Goal: Check status: Check status

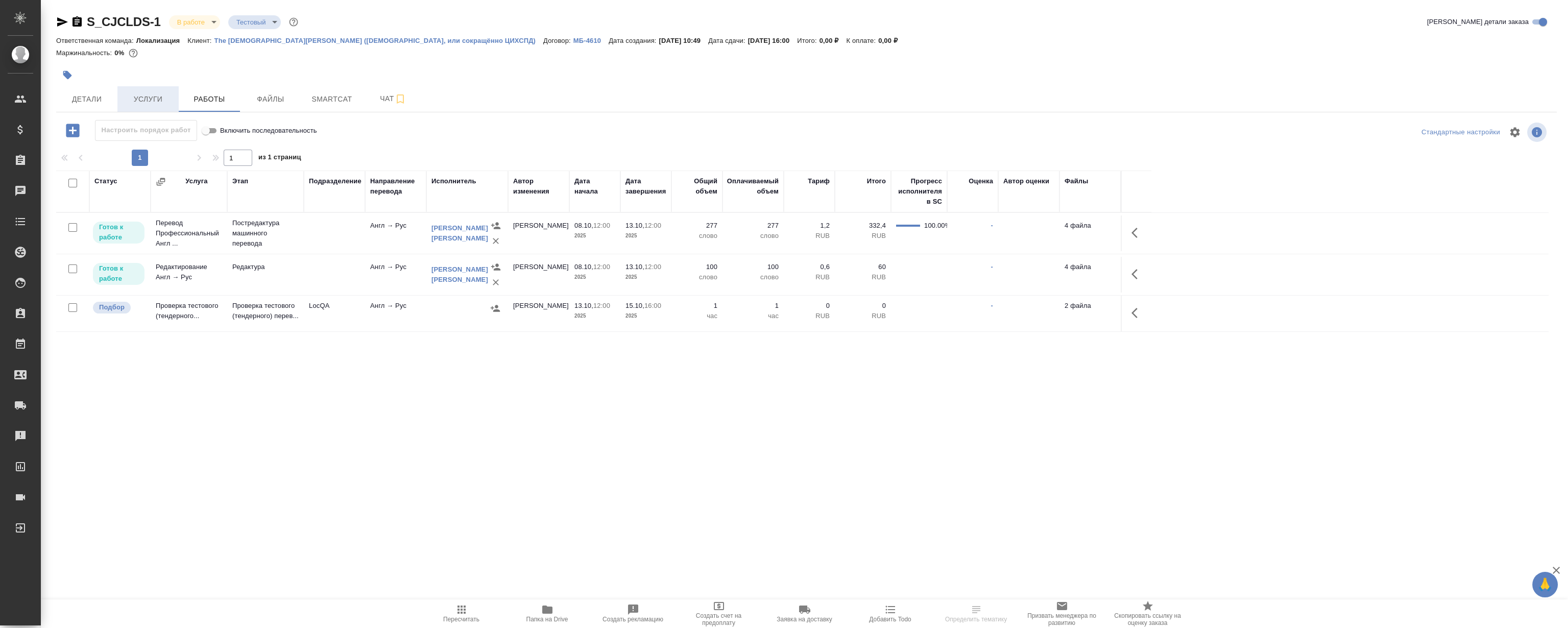
click at [164, 107] on button "Услуги" at bounding box center [148, 99] width 61 height 26
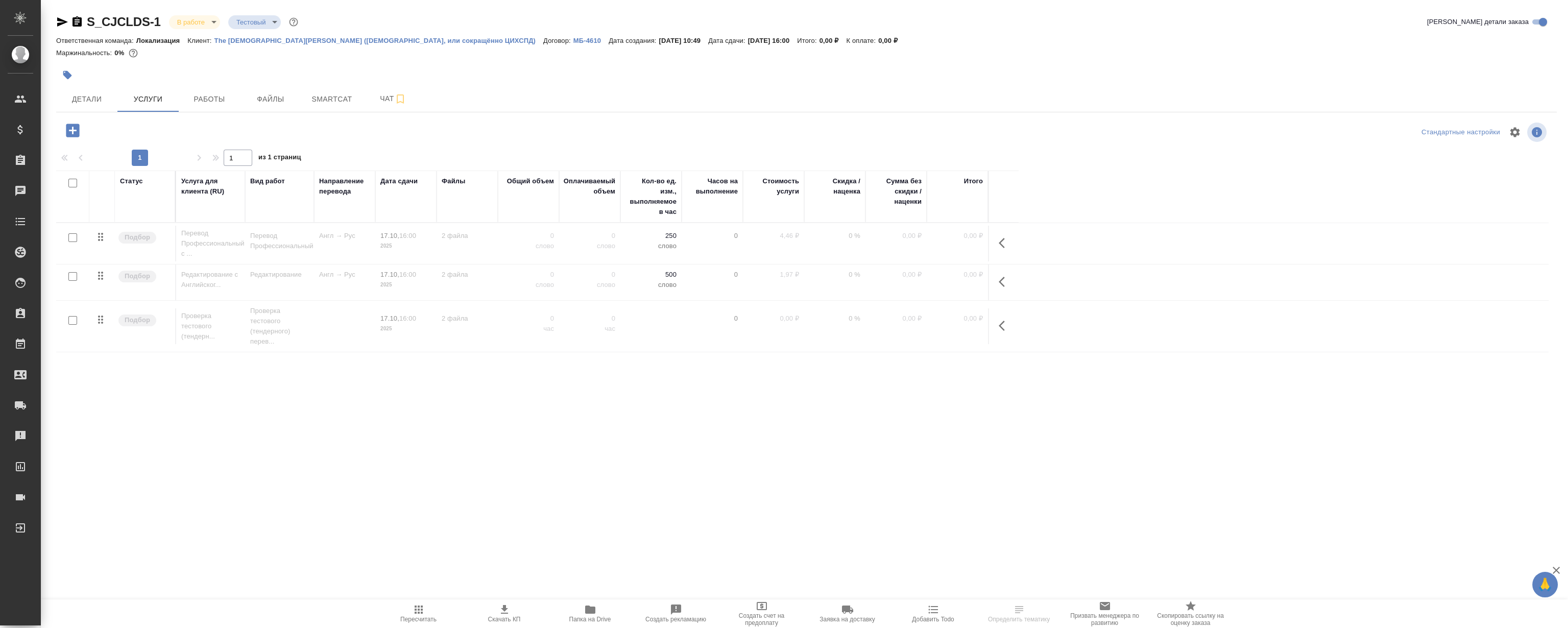
click at [1015, 69] on div at bounding box center [556, 75] width 1000 height 23
click at [194, 100] on span "Работы" at bounding box center [209, 99] width 49 height 13
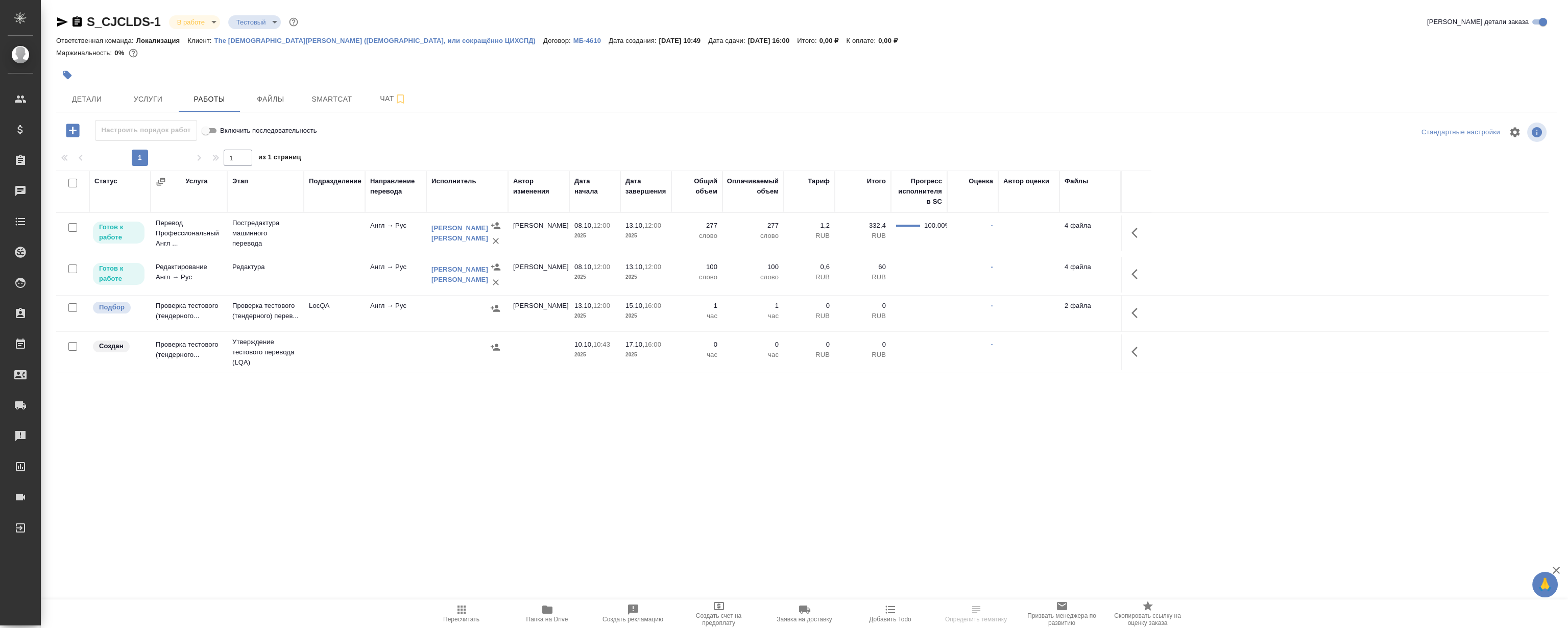
drag, startPoint x: 349, startPoint y: 431, endPoint x: 290, endPoint y: 309, distance: 135.5
click at [347, 430] on div ".cls-1 fill:#fff; AWATERA [PERSON_NAME] Спецификации Заказы Чаты Todo Проекты S…" at bounding box center [784, 314] width 1568 height 628
click at [551, 401] on div "S_CJCLDS-1 В работе inProgress Тестовый test Кратко детали заказа Ответственная…" at bounding box center [807, 213] width 1512 height 426
click at [467, 409] on div "S_CJCLDS-1 В работе inProgress Тестовый test Кратко детали заказа Ответственная…" at bounding box center [807, 213] width 1512 height 426
click at [1139, 312] on icon "button" at bounding box center [1138, 313] width 12 height 12
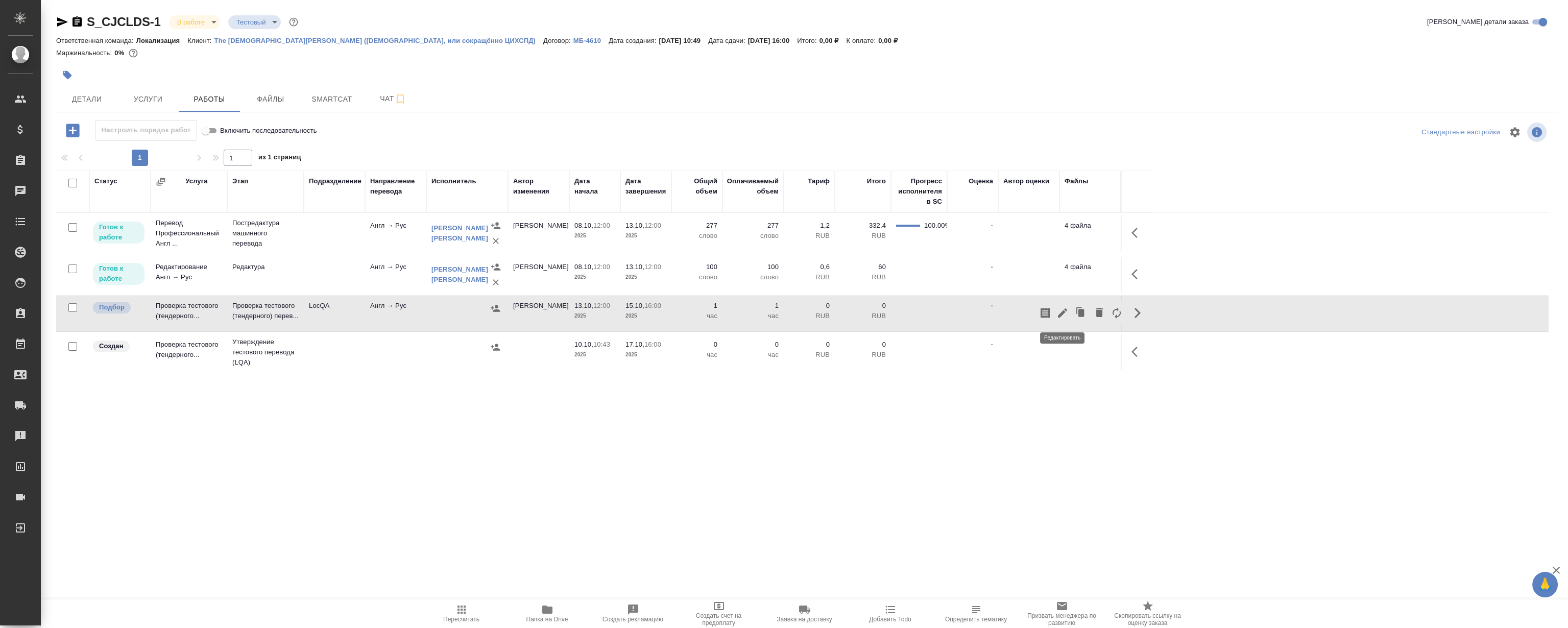
click at [1059, 312] on icon "button" at bounding box center [1063, 313] width 12 height 12
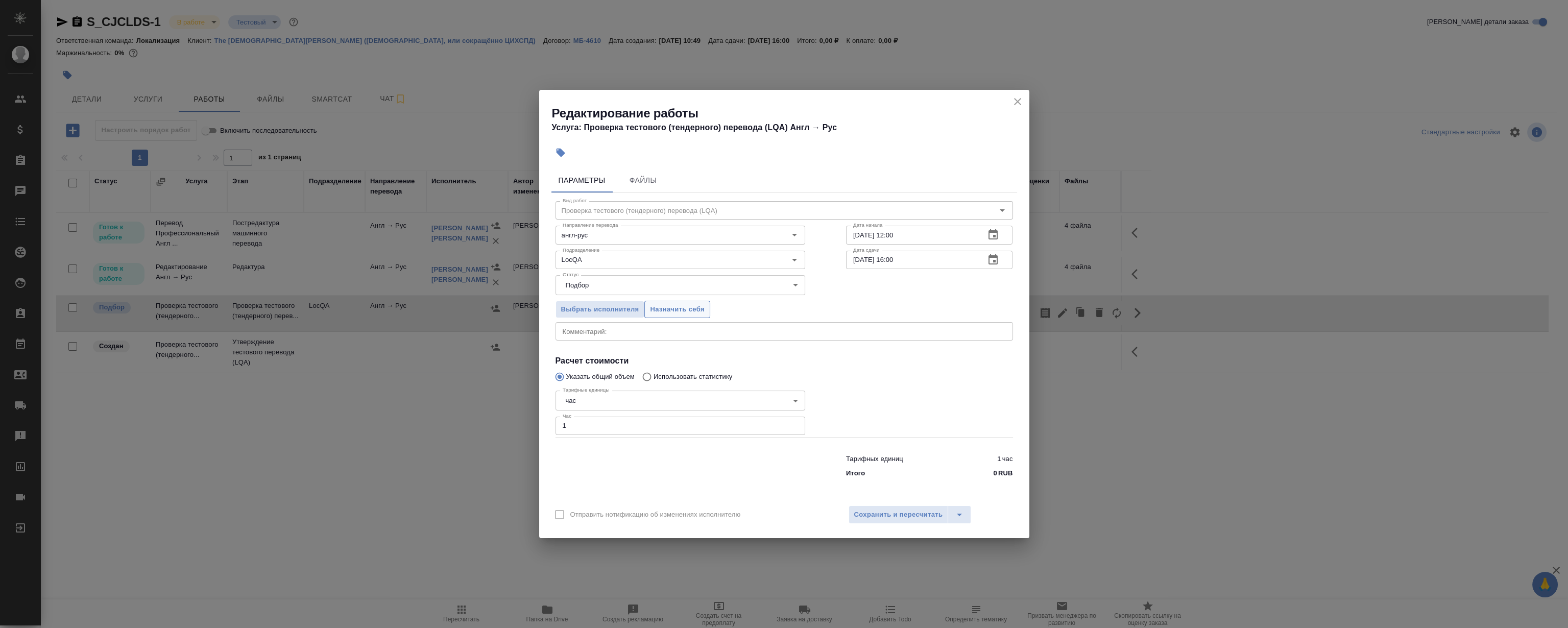
click at [688, 310] on span "Назначить себя" at bounding box center [677, 309] width 54 height 12
click at [1021, 97] on icon "close" at bounding box center [1018, 102] width 12 height 12
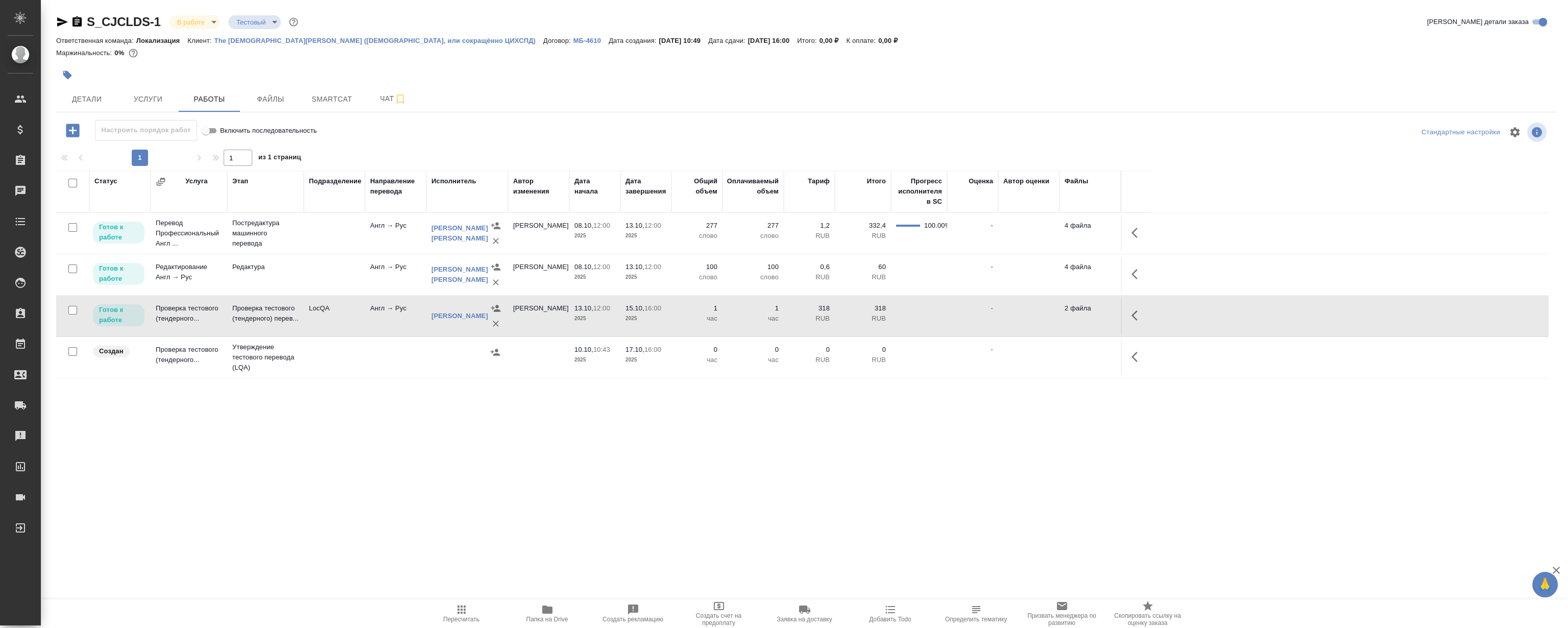
click at [1129, 309] on button "button" at bounding box center [1138, 315] width 24 height 24
click at [1062, 309] on icon "button" at bounding box center [1063, 315] width 12 height 12
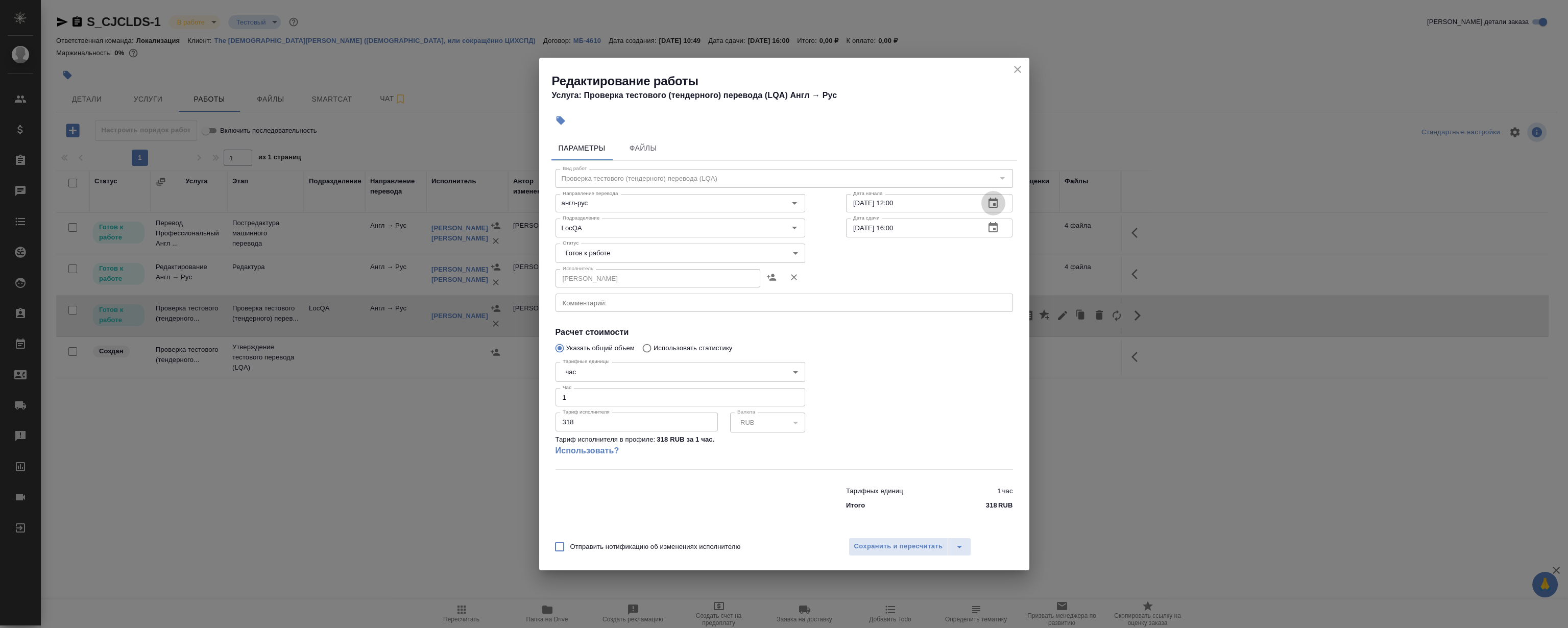
click at [999, 200] on icon "button" at bounding box center [993, 203] width 12 height 12
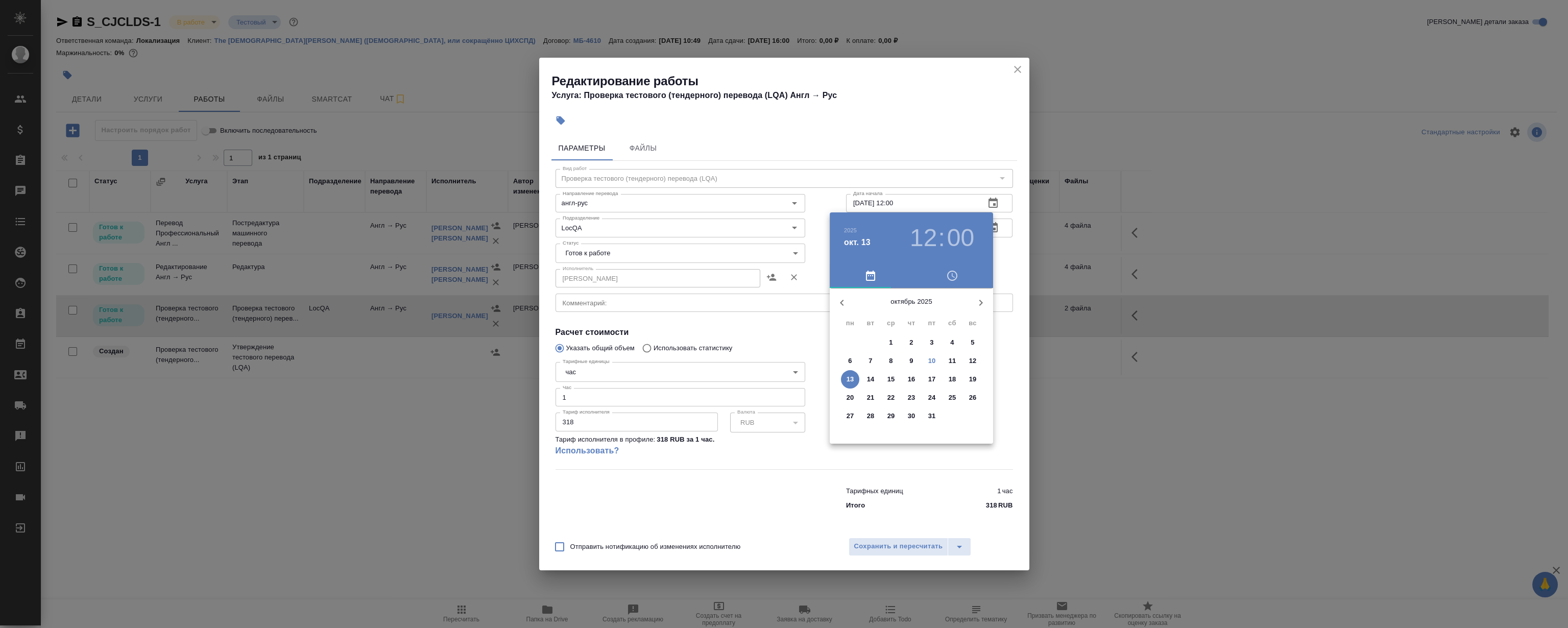
click at [928, 360] on p "10" at bounding box center [932, 361] width 8 height 10
type input "[DATE] 12:00"
click at [909, 312] on div at bounding box center [911, 368] width 133 height 133
click at [923, 117] on div at bounding box center [784, 314] width 1568 height 628
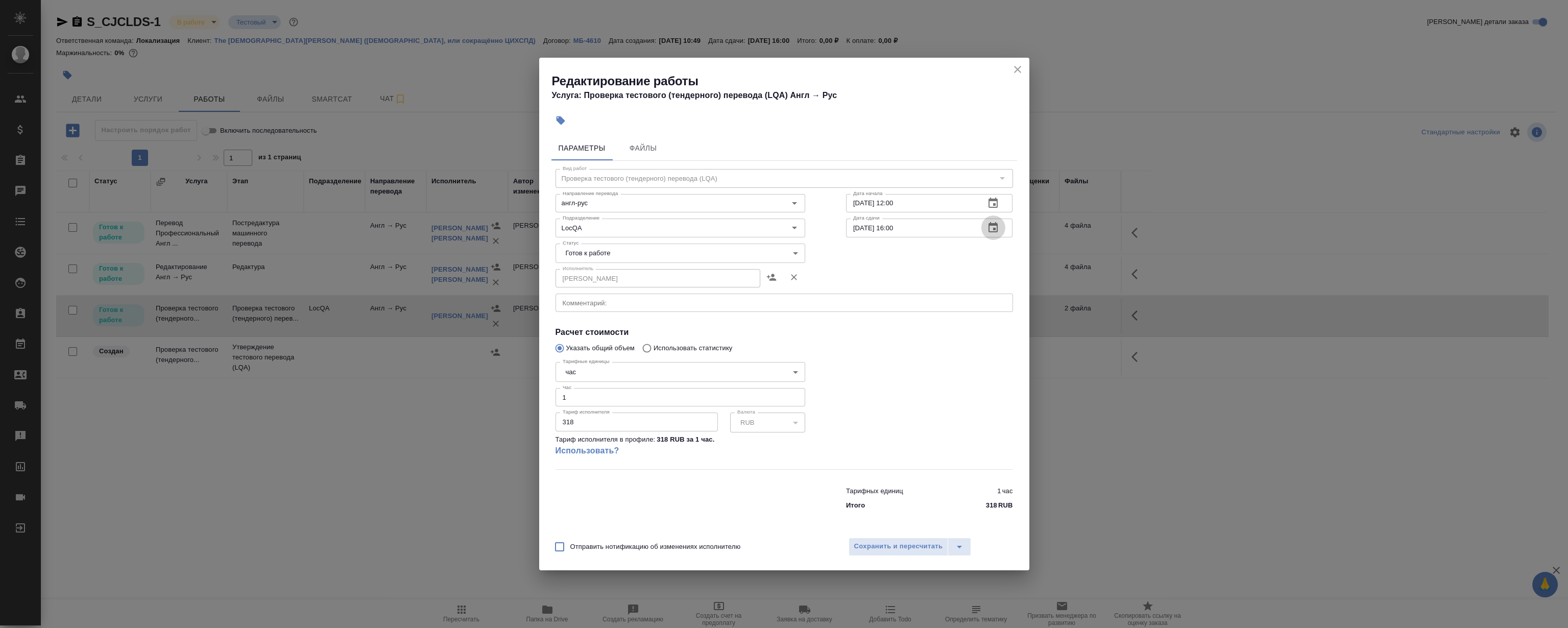
click at [996, 228] on icon "button" at bounding box center [993, 228] width 12 height 12
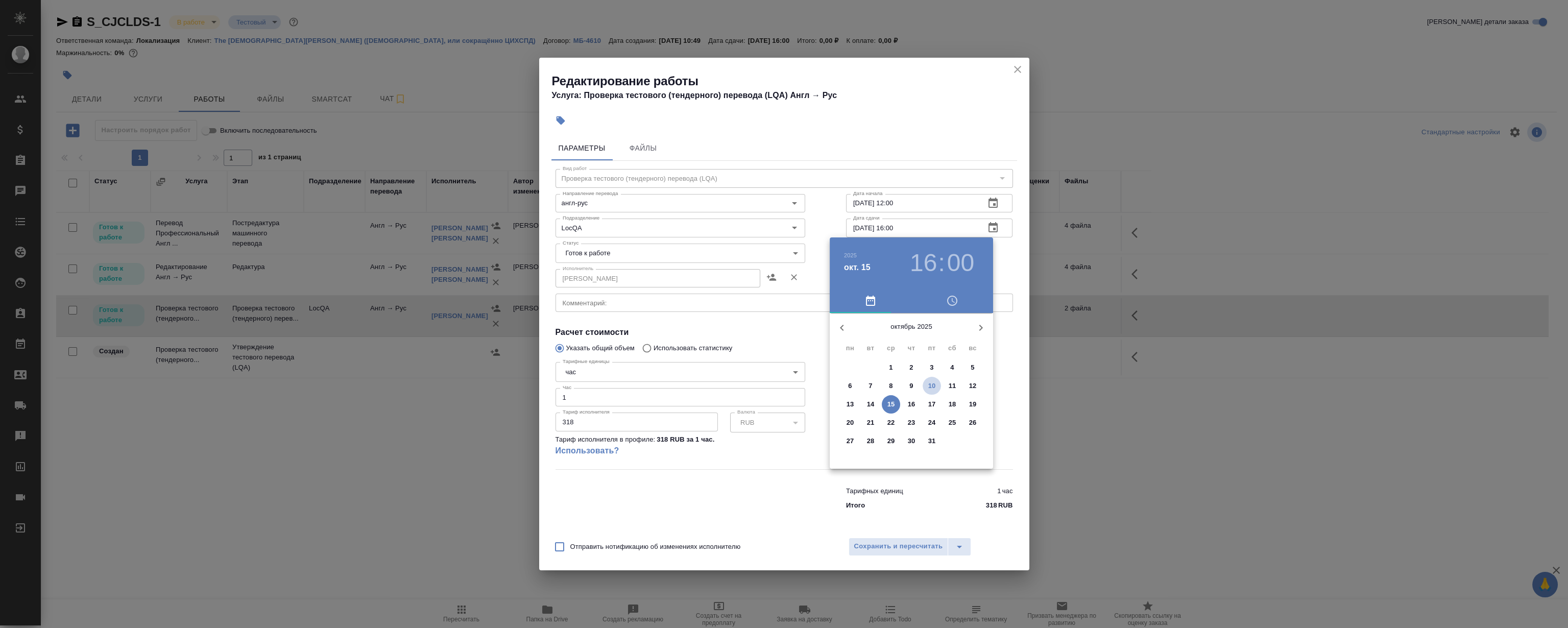
click at [926, 382] on span "10" at bounding box center [932, 386] width 18 height 10
type input "[DATE] 16:00"
click at [941, 413] on div at bounding box center [911, 393] width 133 height 133
click at [880, 148] on div at bounding box center [784, 314] width 1568 height 628
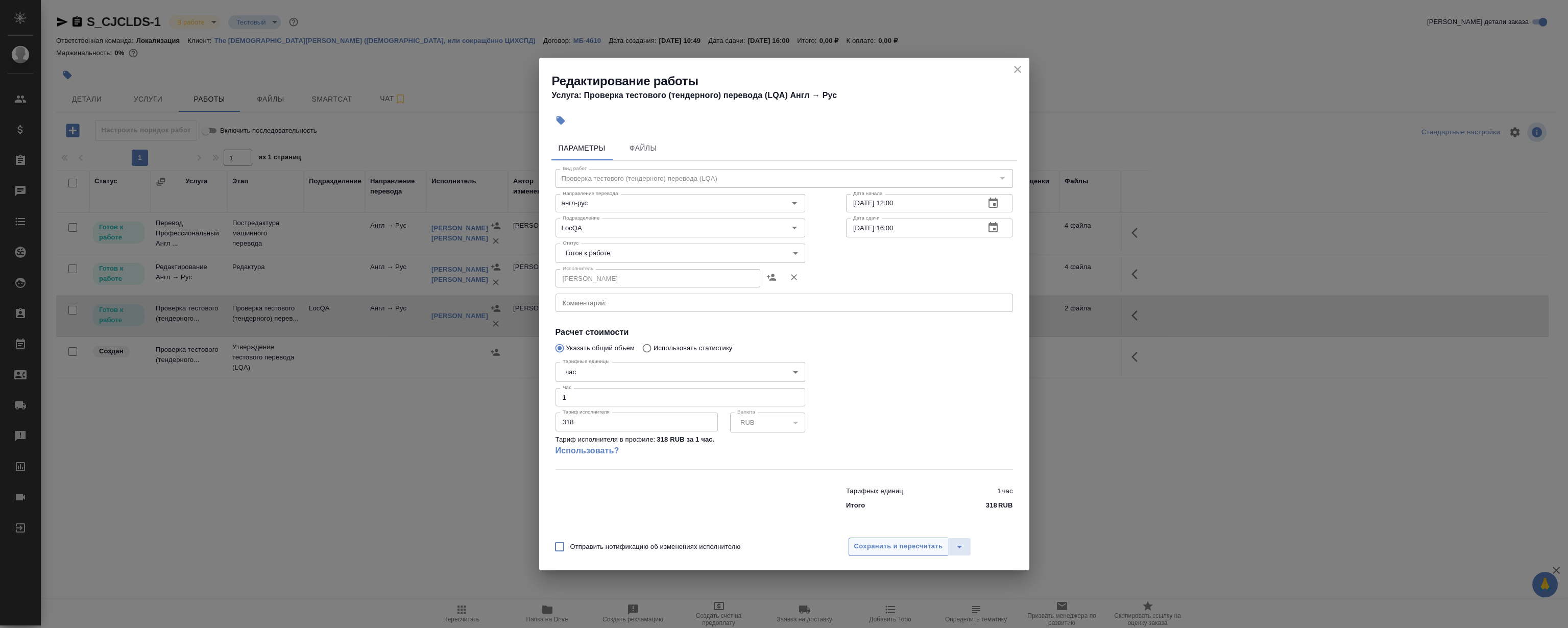
click at [920, 542] on span "Сохранить и пересчитать" at bounding box center [898, 546] width 89 height 12
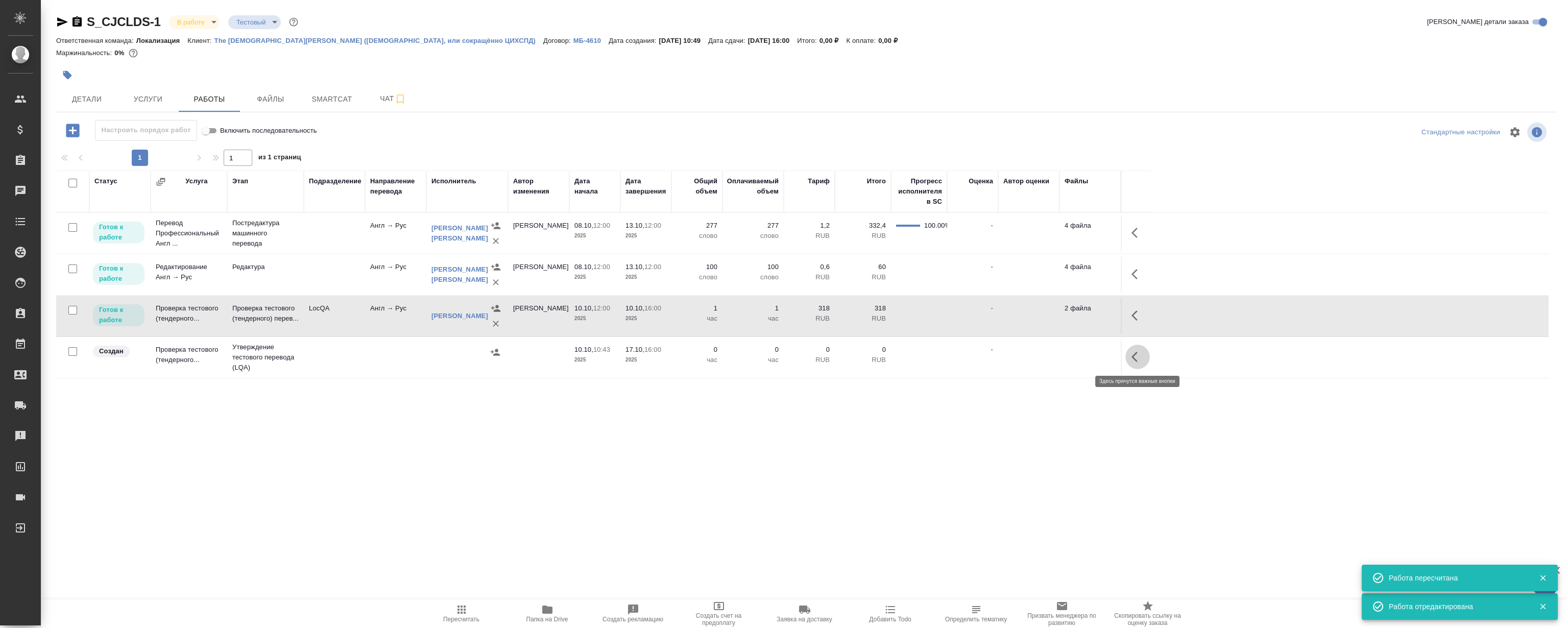
click at [1136, 359] on icon "button" at bounding box center [1135, 357] width 6 height 10
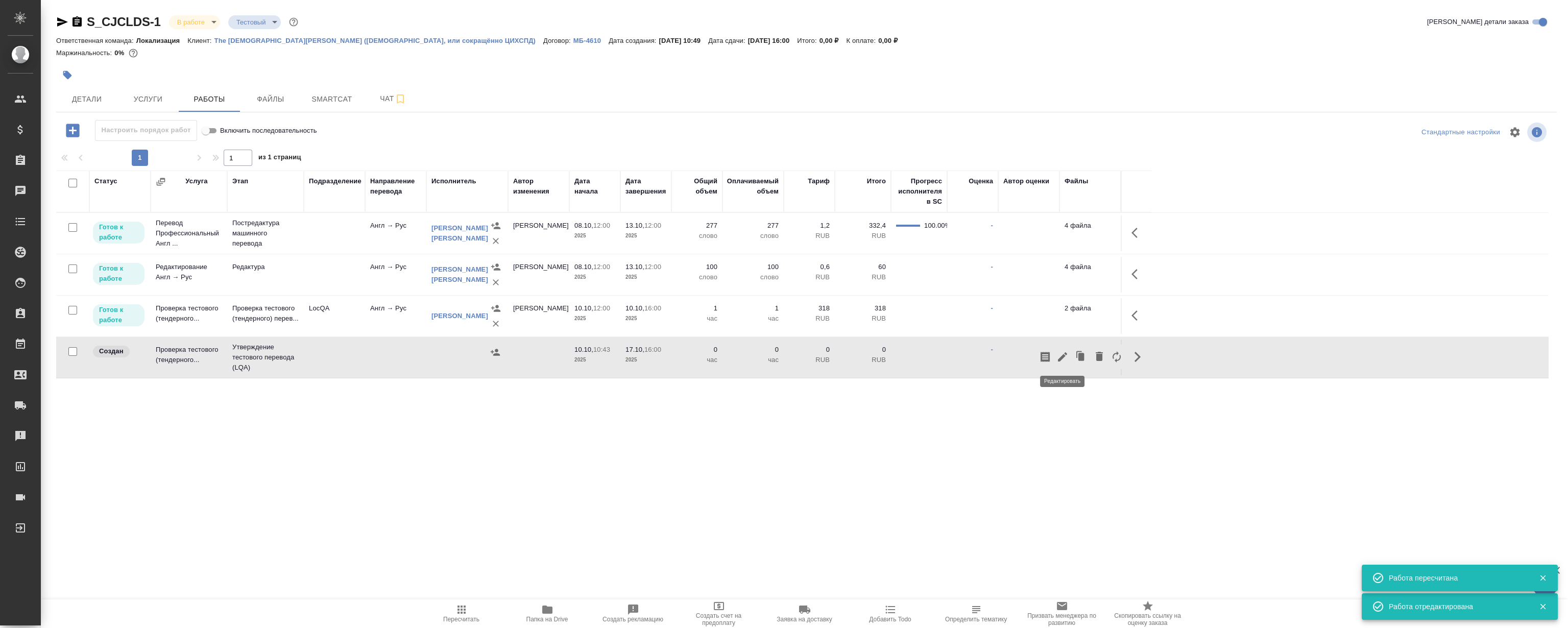
click at [1062, 357] on icon "button" at bounding box center [1062, 357] width 9 height 9
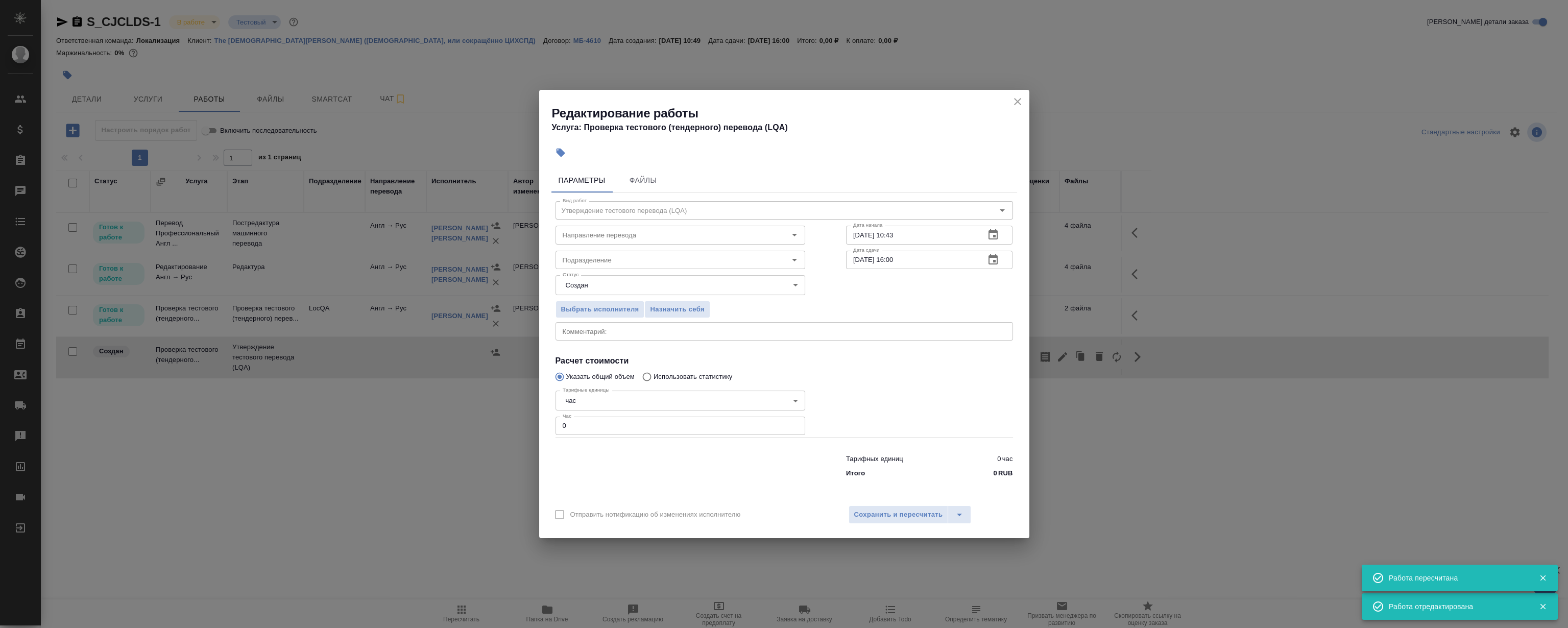
click at [987, 234] on icon "button" at bounding box center [993, 235] width 12 height 12
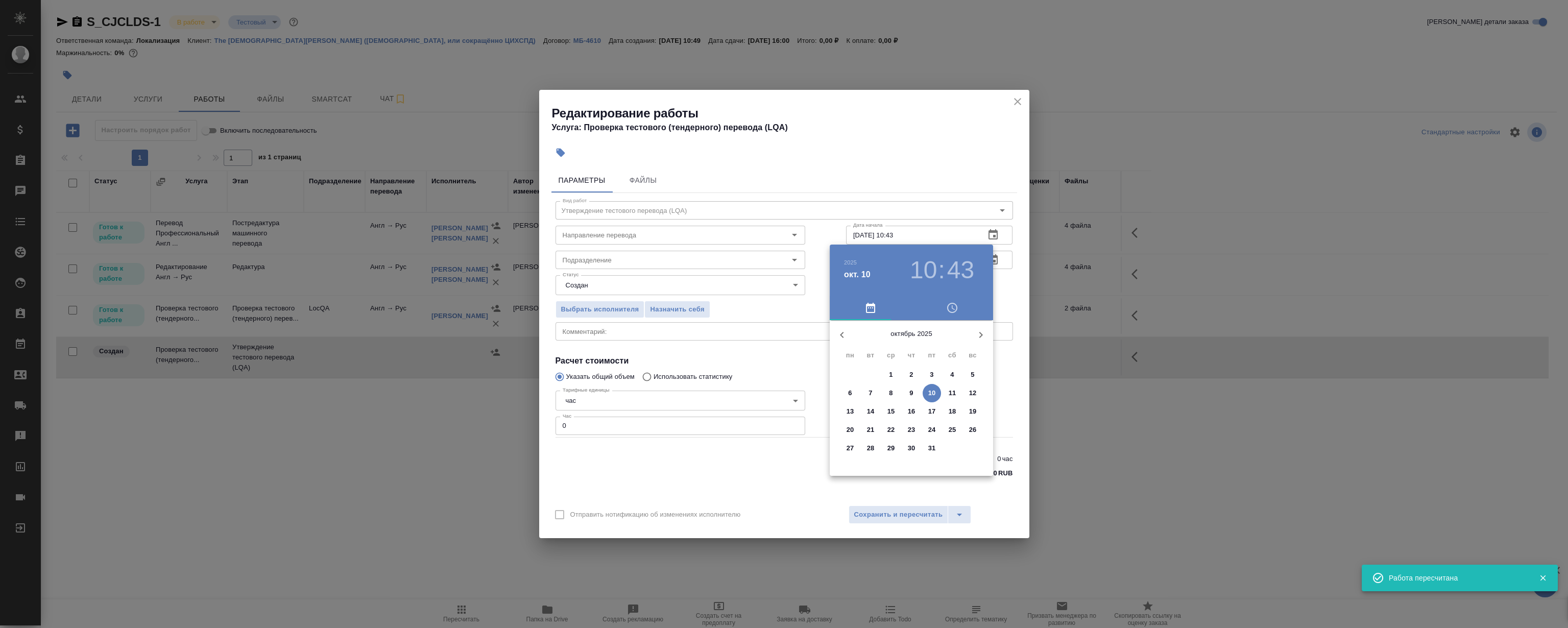
click at [930, 391] on p "10" at bounding box center [932, 392] width 8 height 10
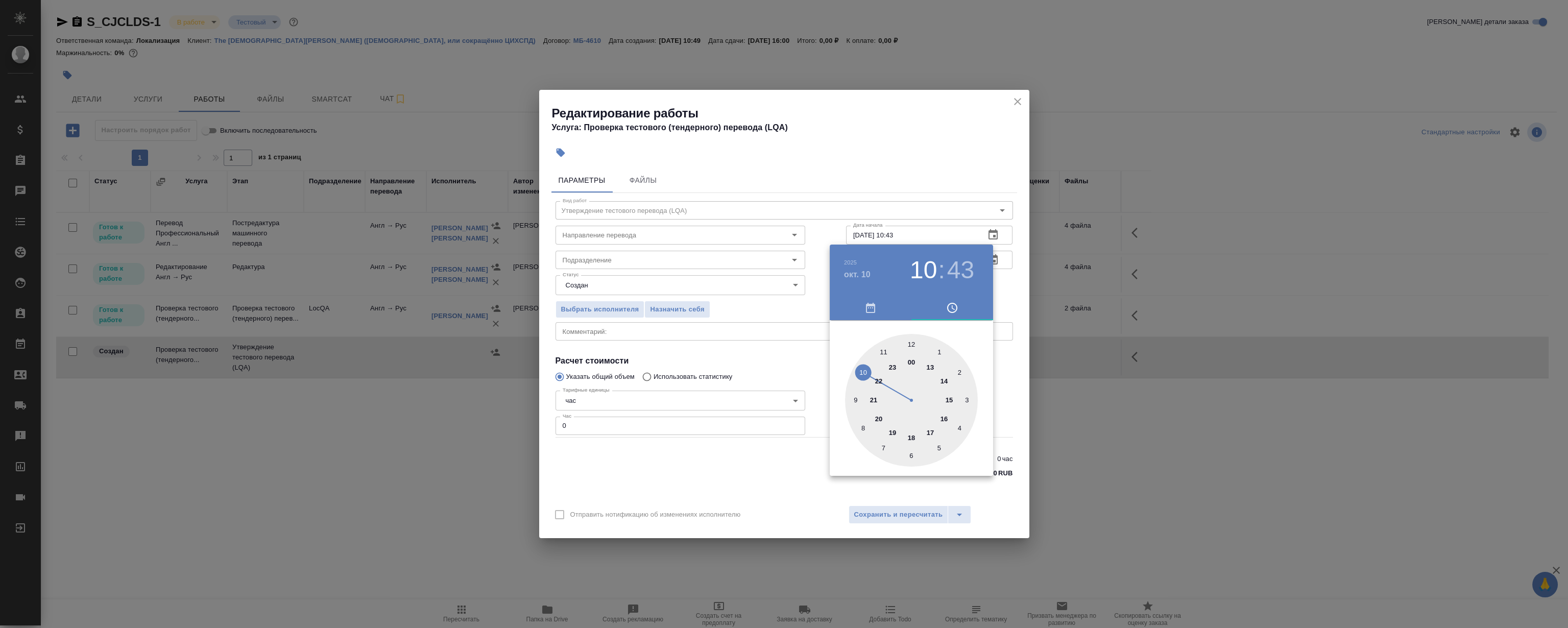
click at [945, 417] on div at bounding box center [911, 400] width 133 height 133
type input "[DATE] 16:43"
click at [921, 134] on div at bounding box center [784, 314] width 1568 height 628
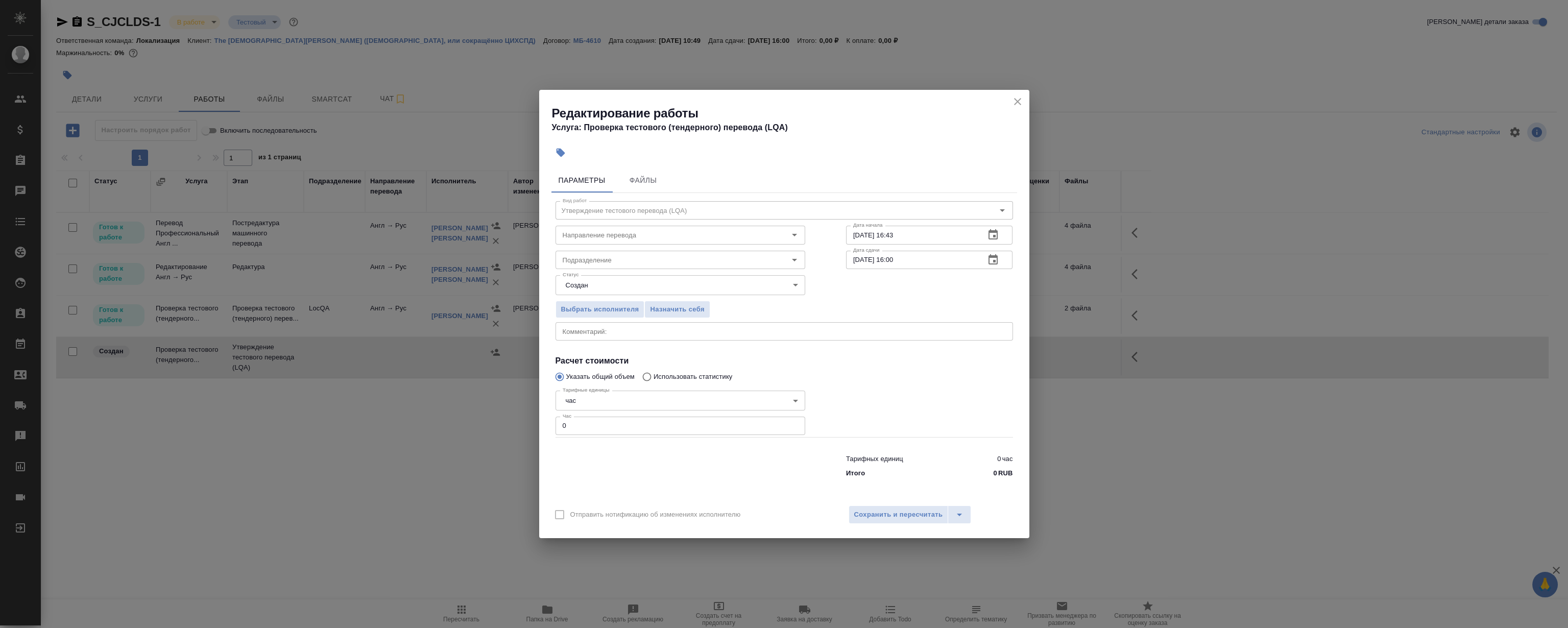
click at [997, 265] on icon "button" at bounding box center [993, 260] width 12 height 12
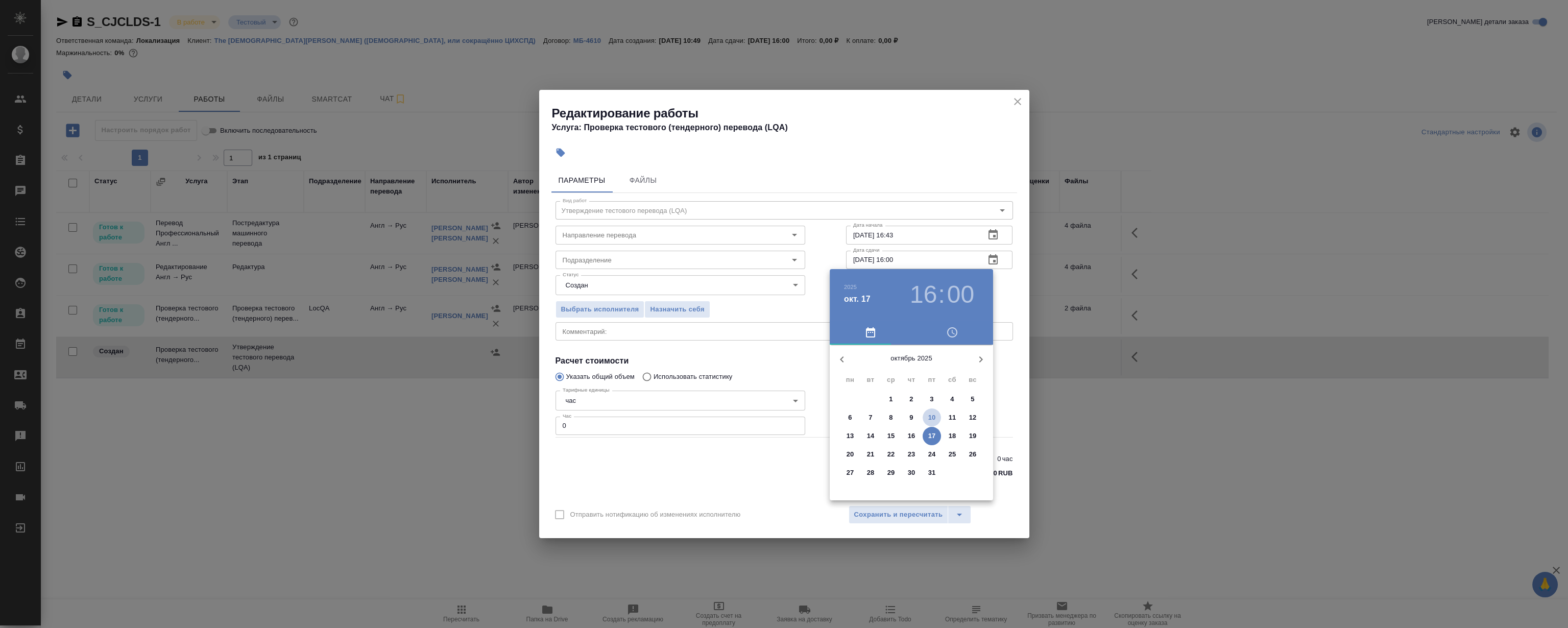
click at [932, 414] on p "10" at bounding box center [932, 417] width 8 height 10
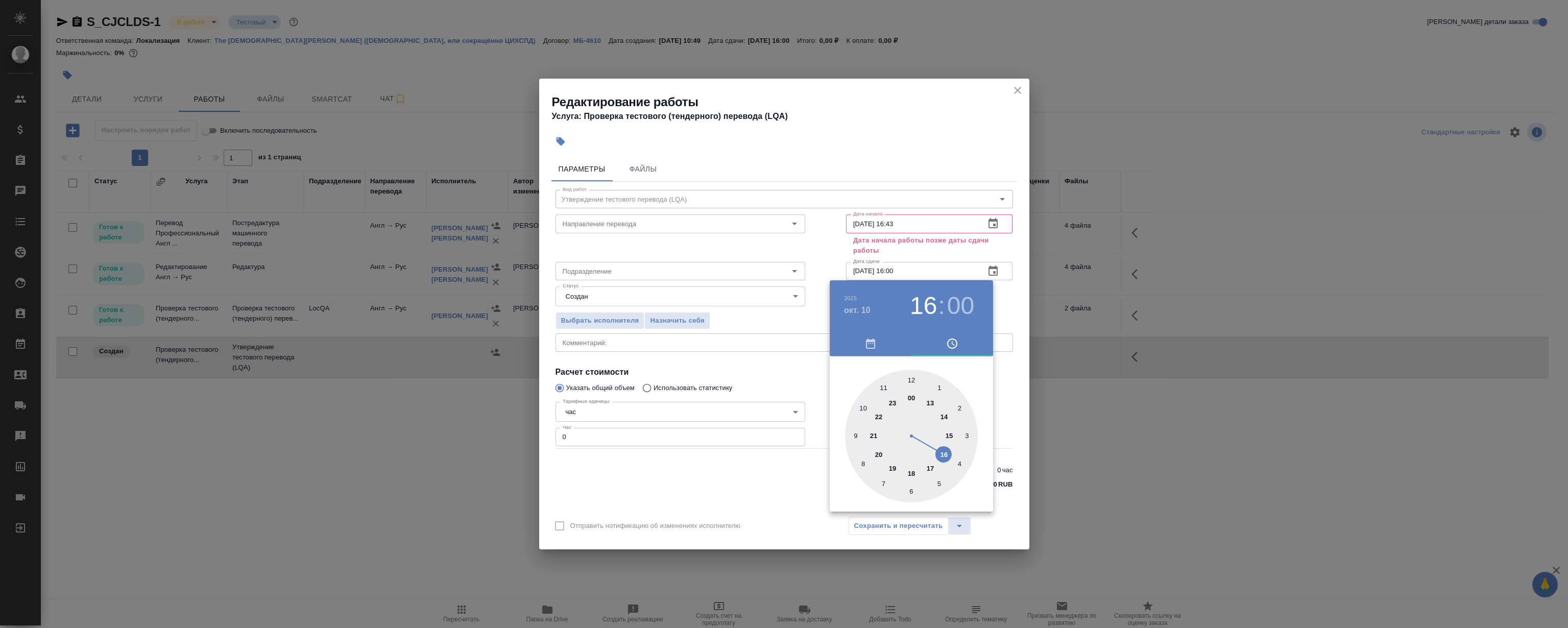
click at [914, 475] on div at bounding box center [911, 436] width 133 height 133
type input "[DATE] 18:00"
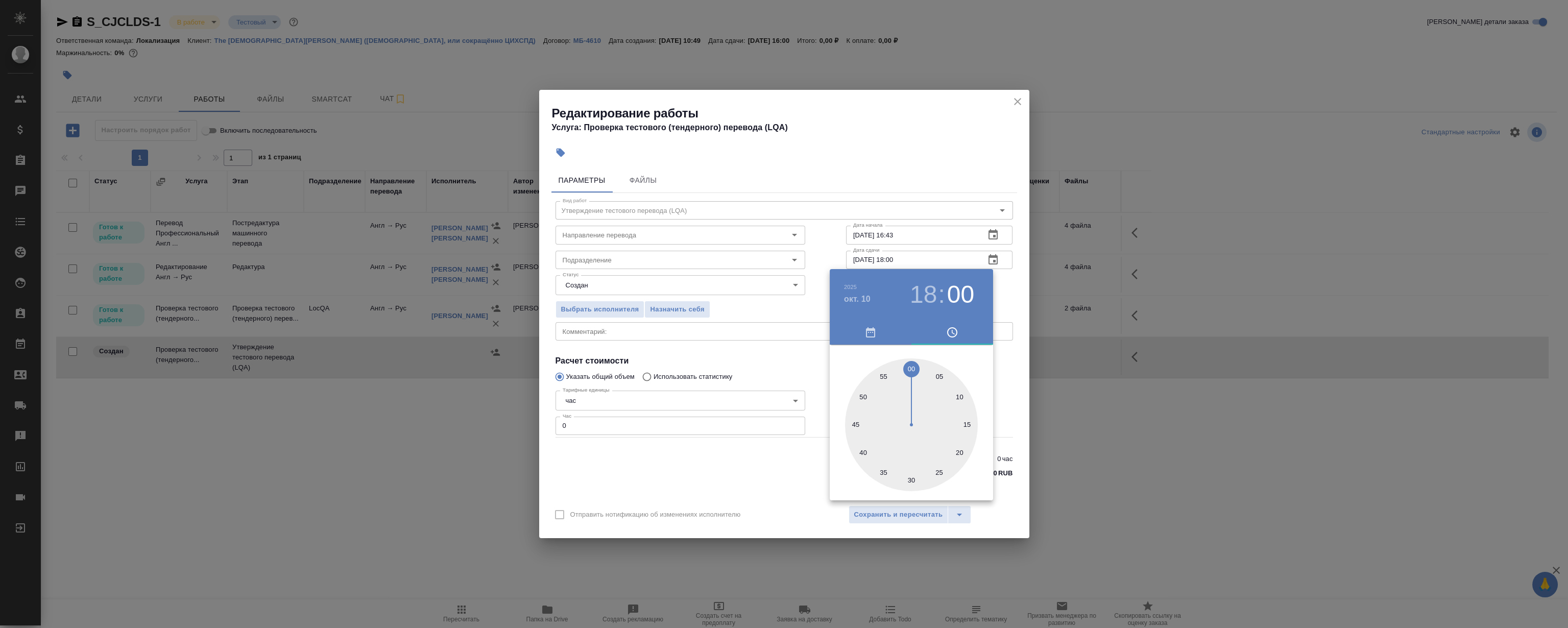
click at [900, 116] on div at bounding box center [784, 314] width 1568 height 628
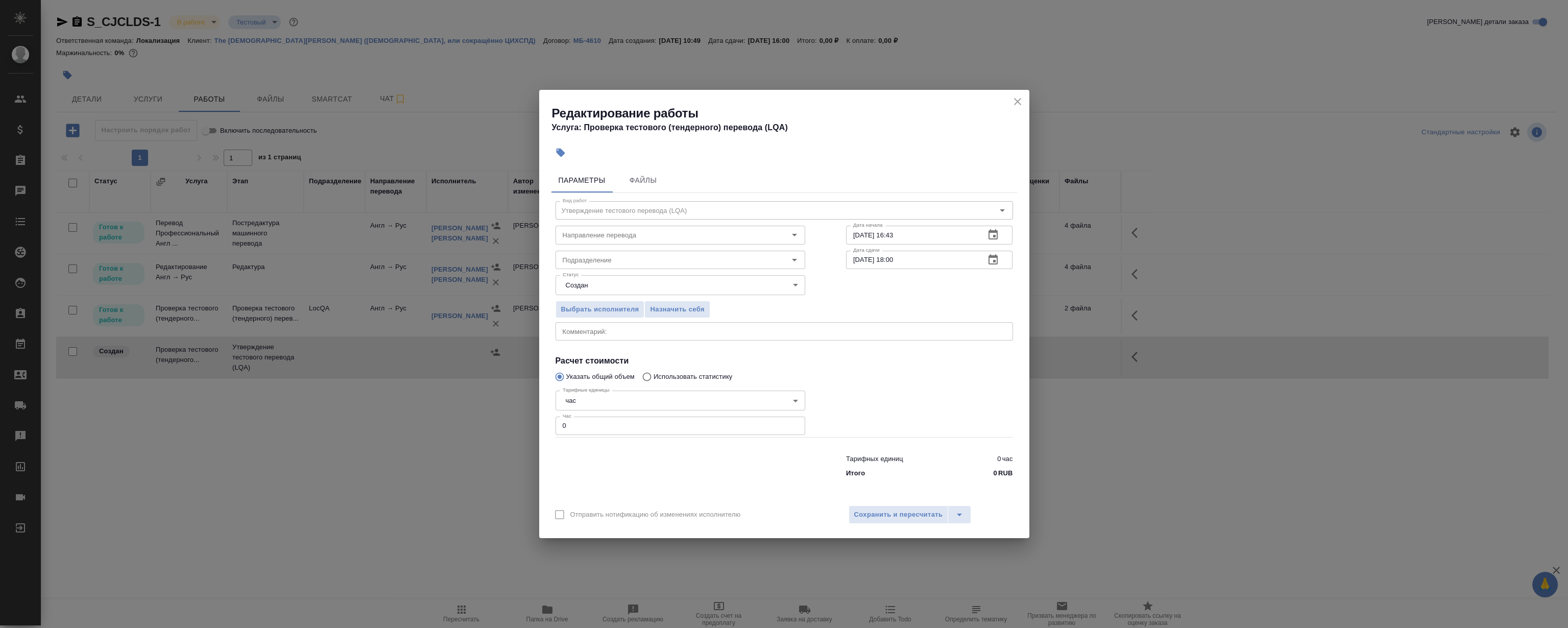
click at [919, 231] on input "[DATE] 16:43" at bounding box center [912, 235] width 131 height 18
click at [994, 234] on icon "button" at bounding box center [993, 235] width 12 height 12
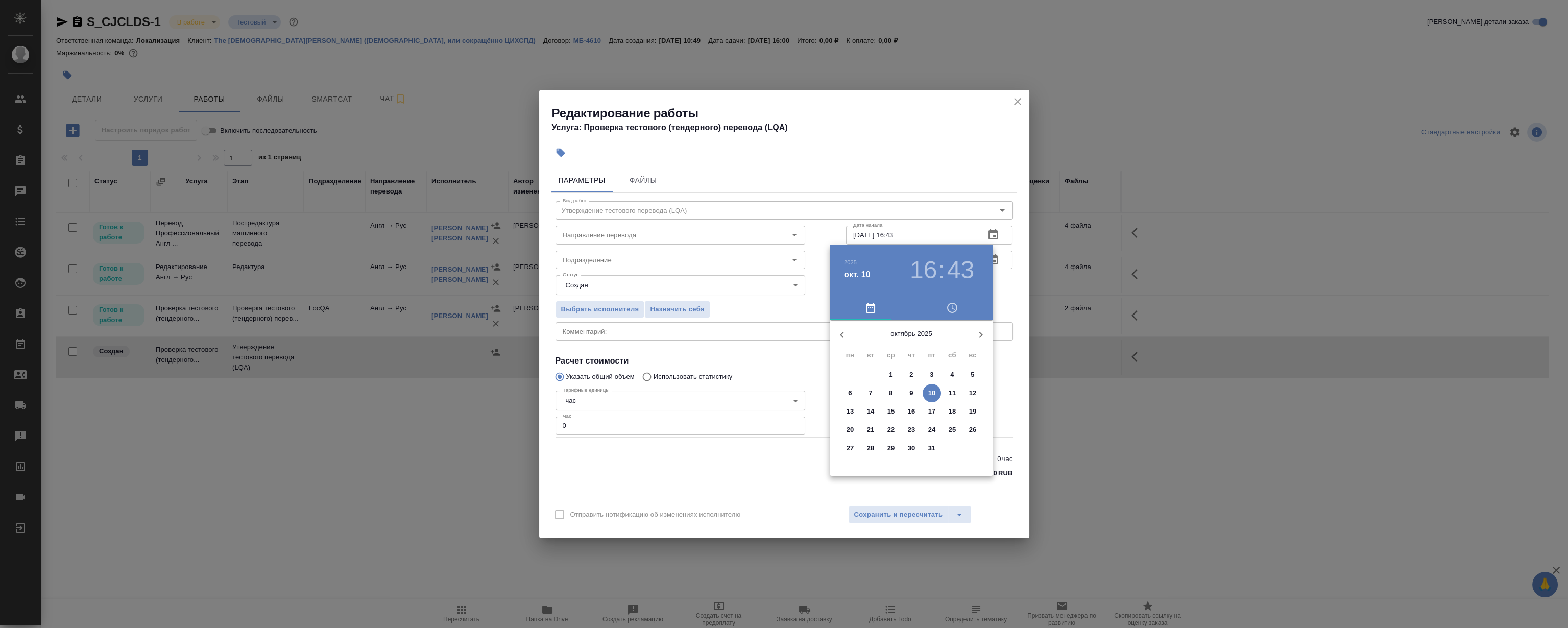
click at [929, 271] on h3 "16" at bounding box center [923, 270] width 27 height 29
drag, startPoint x: 920, startPoint y: 375, endPoint x: 945, endPoint y: 423, distance: 54.1
click at [945, 423] on div at bounding box center [911, 400] width 133 height 133
type input "[DATE] 16:00"
click at [909, 341] on div at bounding box center [911, 400] width 133 height 133
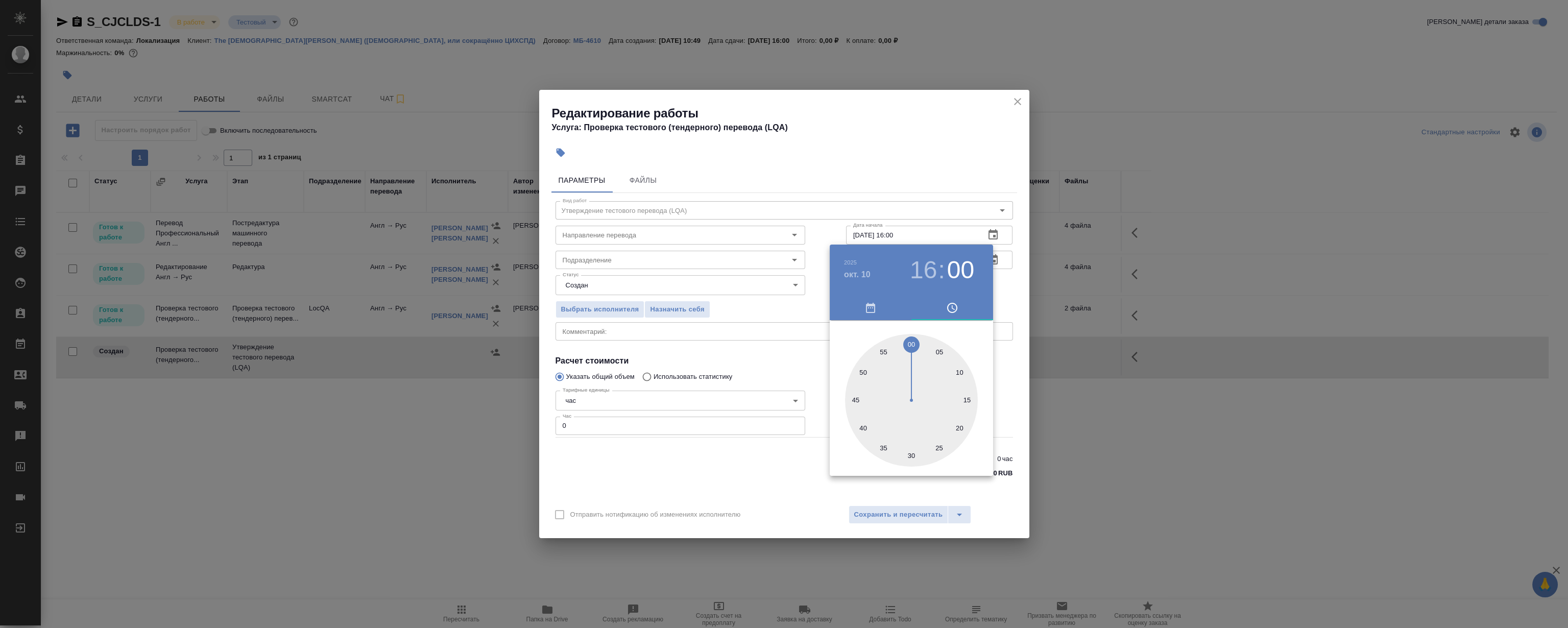
click at [898, 169] on div at bounding box center [784, 314] width 1568 height 628
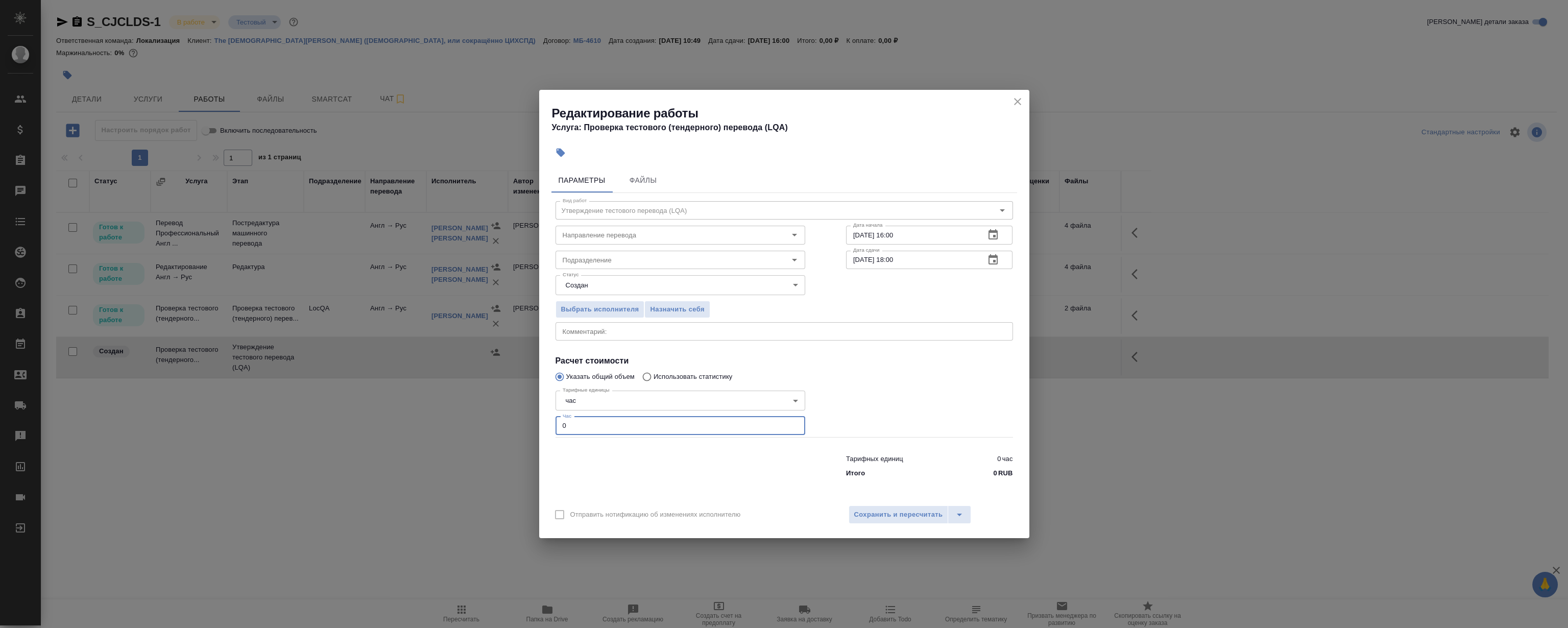
drag, startPoint x: 607, startPoint y: 432, endPoint x: 410, endPoint y: 436, distance: 197.0
click at [410, 436] on div "Редактирование работы Услуга: Проверка тестового (тендерного) перевода (LQA) Па…" at bounding box center [784, 314] width 1568 height 628
type input "1"
click at [950, 392] on div at bounding box center [929, 411] width 208 height 91
click at [924, 518] on span "Сохранить и пересчитать" at bounding box center [898, 514] width 89 height 12
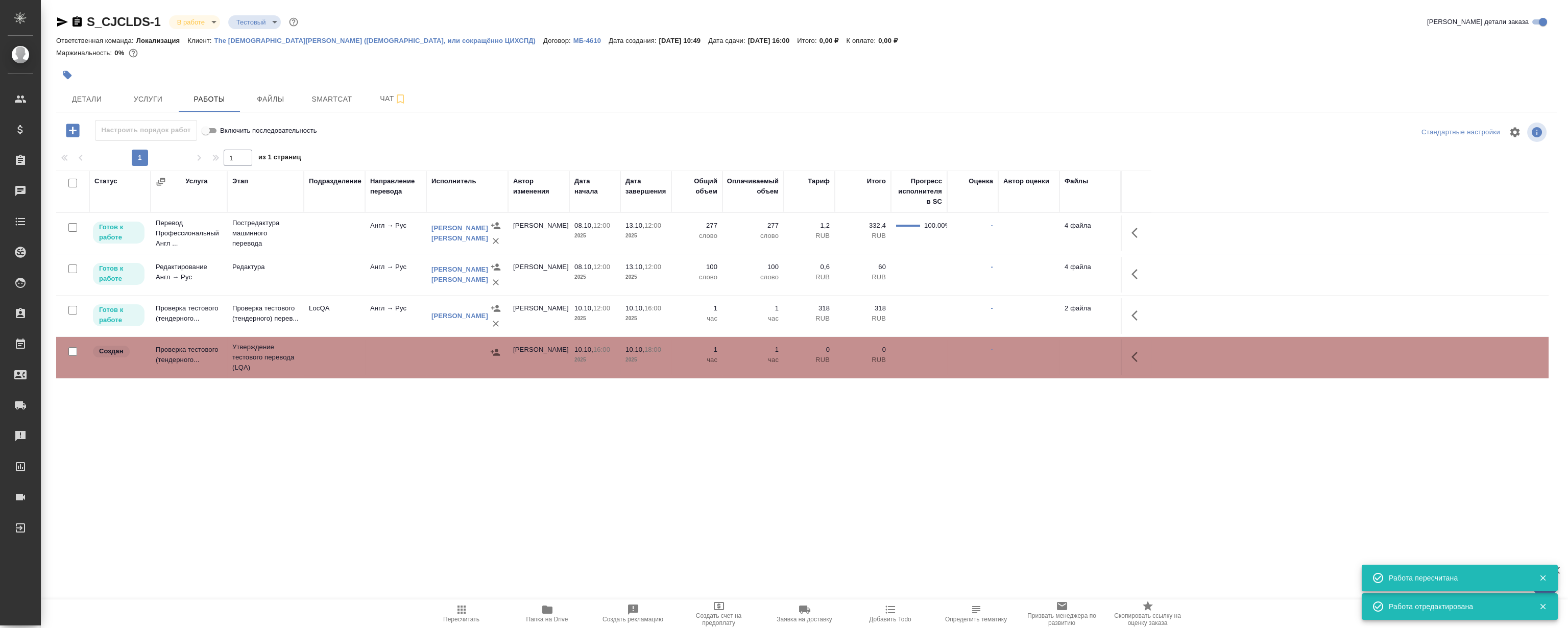
drag, startPoint x: 411, startPoint y: 514, endPoint x: 385, endPoint y: 481, distance: 42.0
click at [403, 509] on div ".cls-1 fill:#fff; AWATERA [PERSON_NAME] Клиенты Спецификации Заказы 0 Чаты Todo…" at bounding box center [784, 314] width 1568 height 628
drag, startPoint x: 345, startPoint y: 451, endPoint x: 326, endPoint y: 452, distance: 19.0
click at [345, 450] on div ".cls-1 fill:#fff; AWATERA [PERSON_NAME] Клиенты Спецификации Заказы 0 Чаты Todo…" at bounding box center [784, 314] width 1568 height 628
click at [278, 458] on div ".cls-1 fill:#fff; AWATERA [PERSON_NAME] Клиенты Спецификации Заказы 0 Чаты Todo…" at bounding box center [784, 314] width 1568 height 628
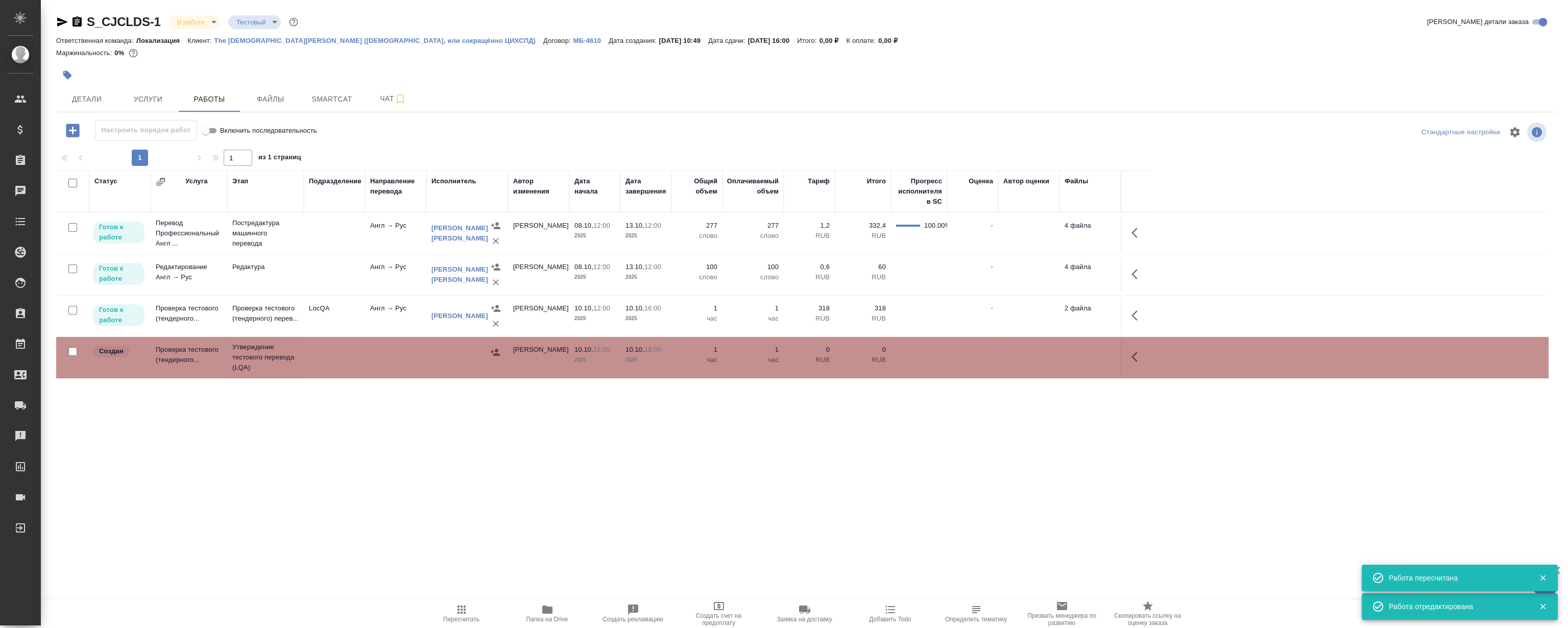
click at [459, 3] on div "S_CJCLDS-1 В работе inProgress Тестовый test Кратко детали заказа Ответственная…" at bounding box center [807, 213] width 1512 height 426
click at [473, 7] on div "S_CJCLDS-1 В работе inProgress Тестовый test Кратко детали заказа Ответственная…" at bounding box center [807, 213] width 1512 height 426
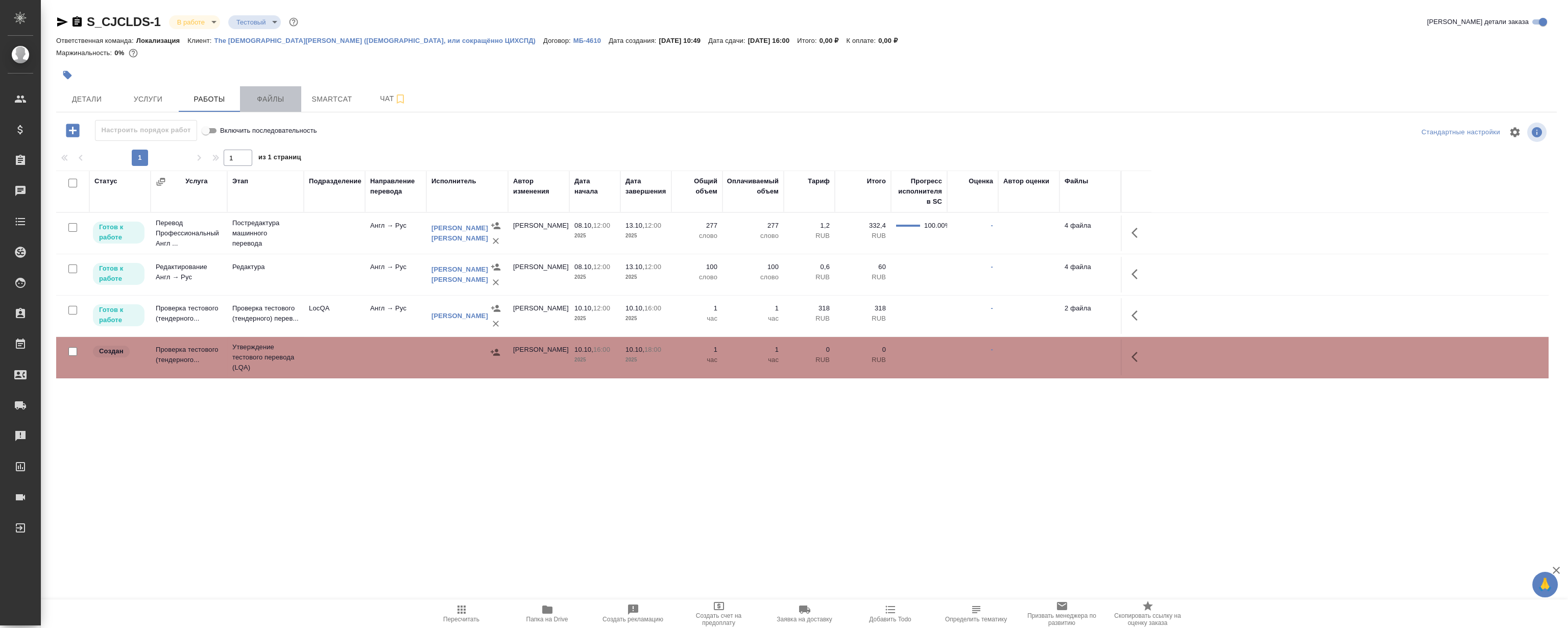
click at [271, 107] on button "Файлы" at bounding box center [270, 99] width 61 height 26
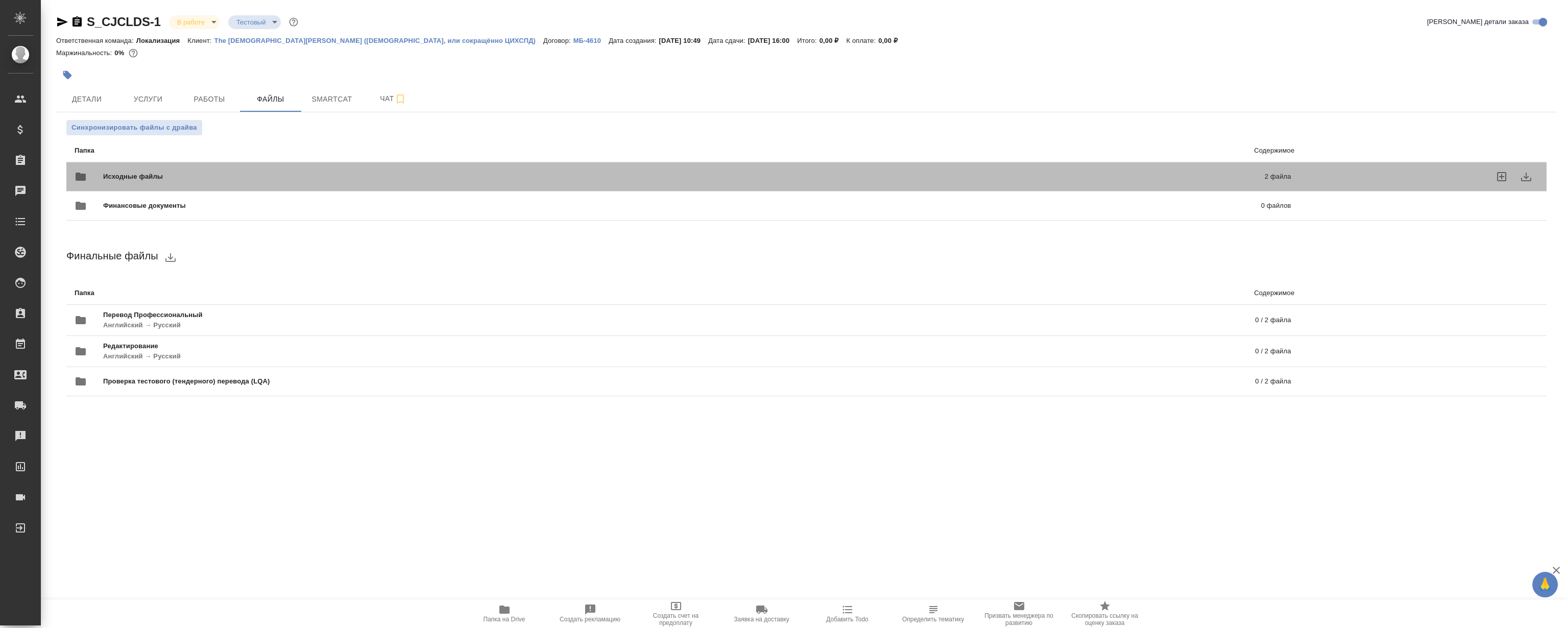
click at [389, 175] on span "Исходные файлы" at bounding box center [408, 176] width 611 height 10
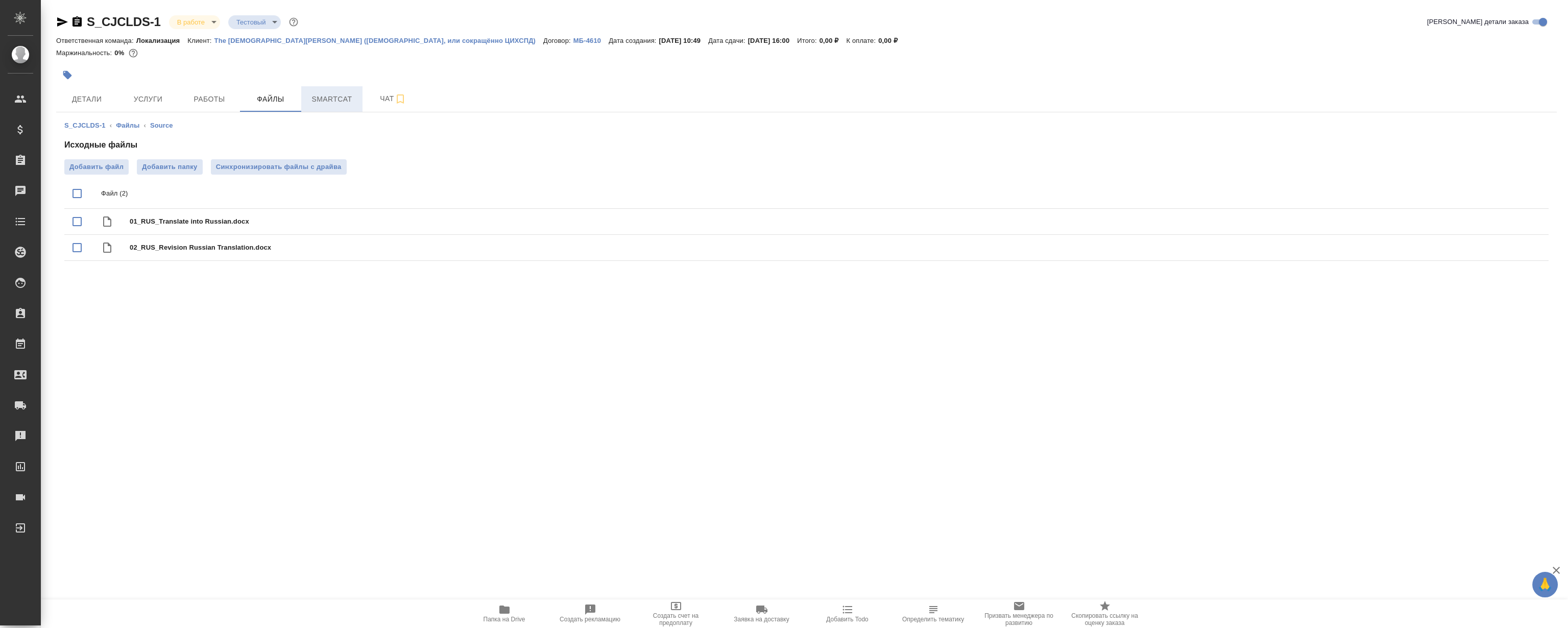
click at [338, 94] on span "Smartcat" at bounding box center [332, 99] width 49 height 13
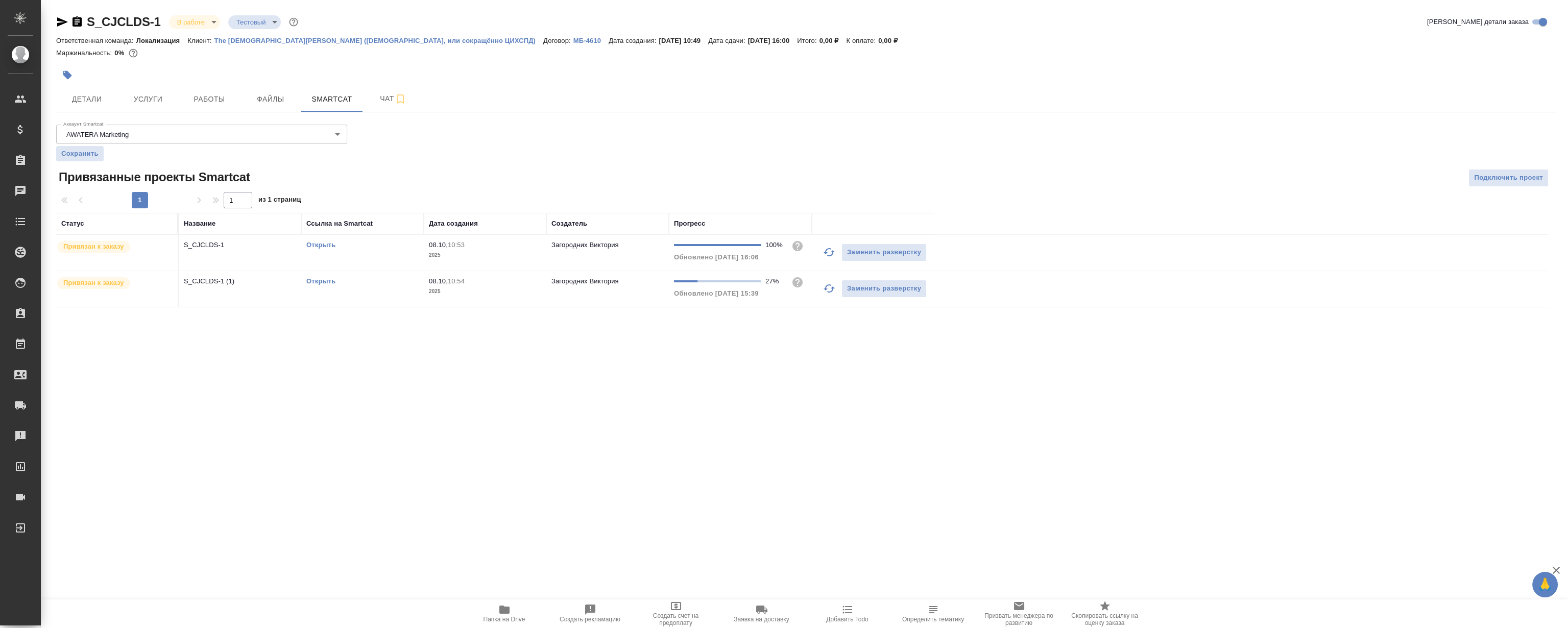
click at [505, 611] on icon "button" at bounding box center [504, 609] width 10 height 8
click at [60, 23] on icon "button" at bounding box center [63, 22] width 11 height 9
click at [199, 113] on div "S_CJCLDS-1 В работе inProgress Тестовый test Кратко детали заказа Ответственная…" at bounding box center [807, 167] width 1512 height 333
click at [205, 102] on span "Работы" at bounding box center [209, 99] width 49 height 13
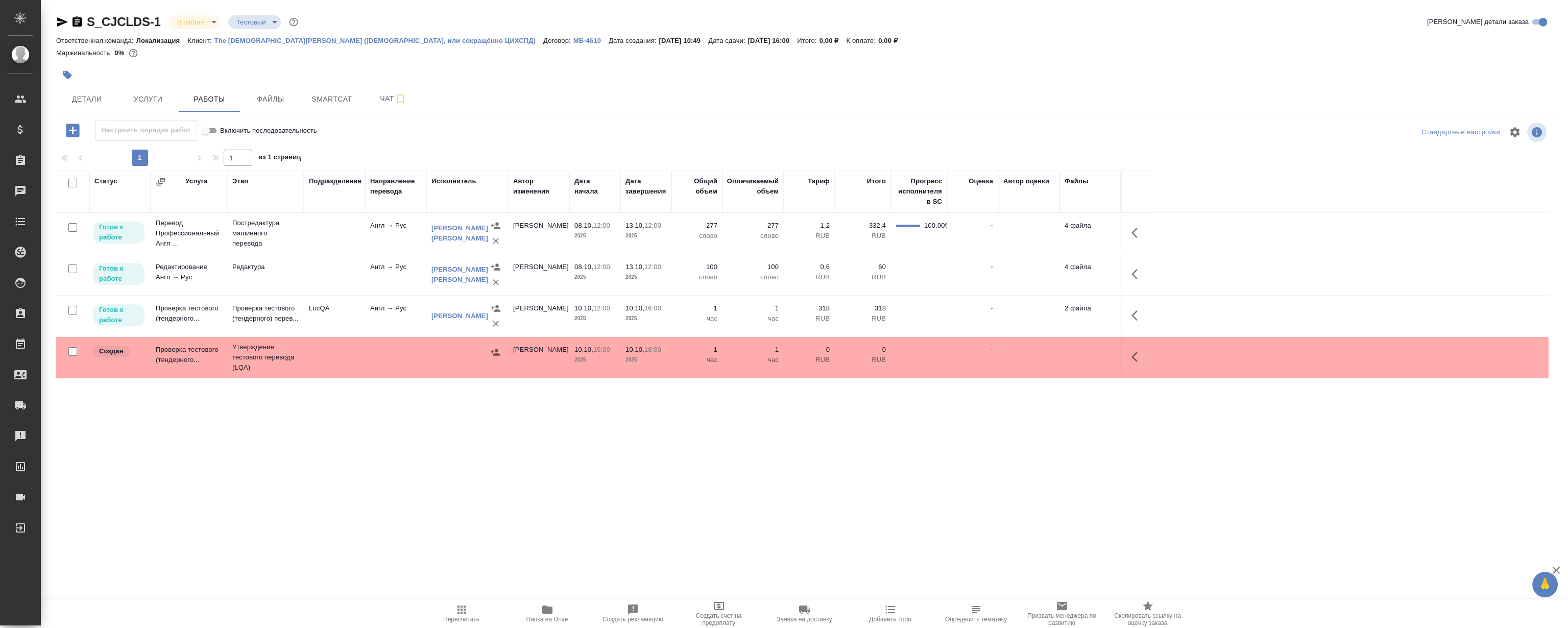
click at [662, 70] on div at bounding box center [556, 75] width 1000 height 23
drag, startPoint x: 663, startPoint y: 80, endPoint x: 589, endPoint y: 54, distance: 78.4
click at [663, 79] on div at bounding box center [556, 75] width 1000 height 23
drag, startPoint x: 211, startPoint y: 35, endPoint x: 621, endPoint y: 46, distance: 410.1
click at [621, 46] on div "Ответственная команда: Локализация Клиент: The [DEMOGRAPHIC_DATA][PERSON_NAME] …" at bounding box center [806, 40] width 1500 height 12
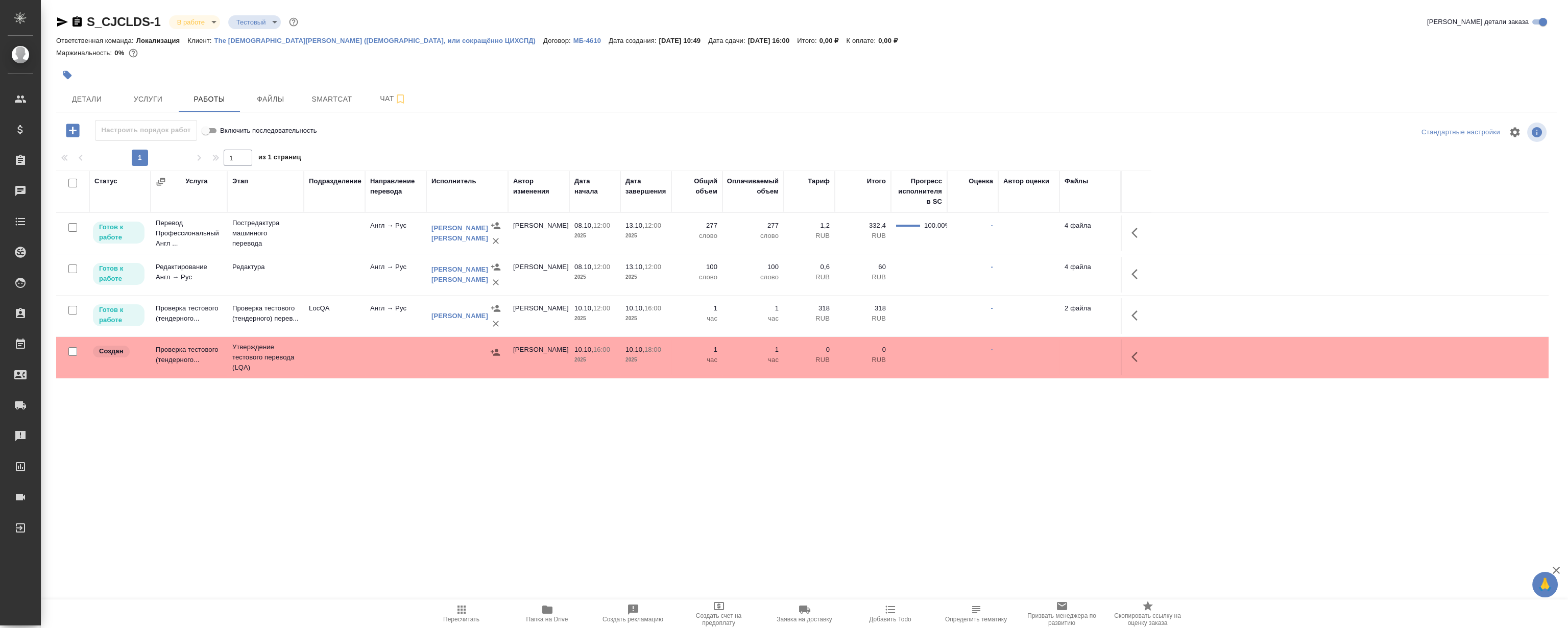
click at [648, 71] on div at bounding box center [556, 75] width 1000 height 23
click at [602, 83] on div at bounding box center [556, 75] width 1000 height 23
click at [505, 86] on div "Детали Услуги Работы Файлы Smartcat Чат" at bounding box center [806, 99] width 1500 height 26
click at [332, 87] on button "Smartcat" at bounding box center [332, 99] width 61 height 26
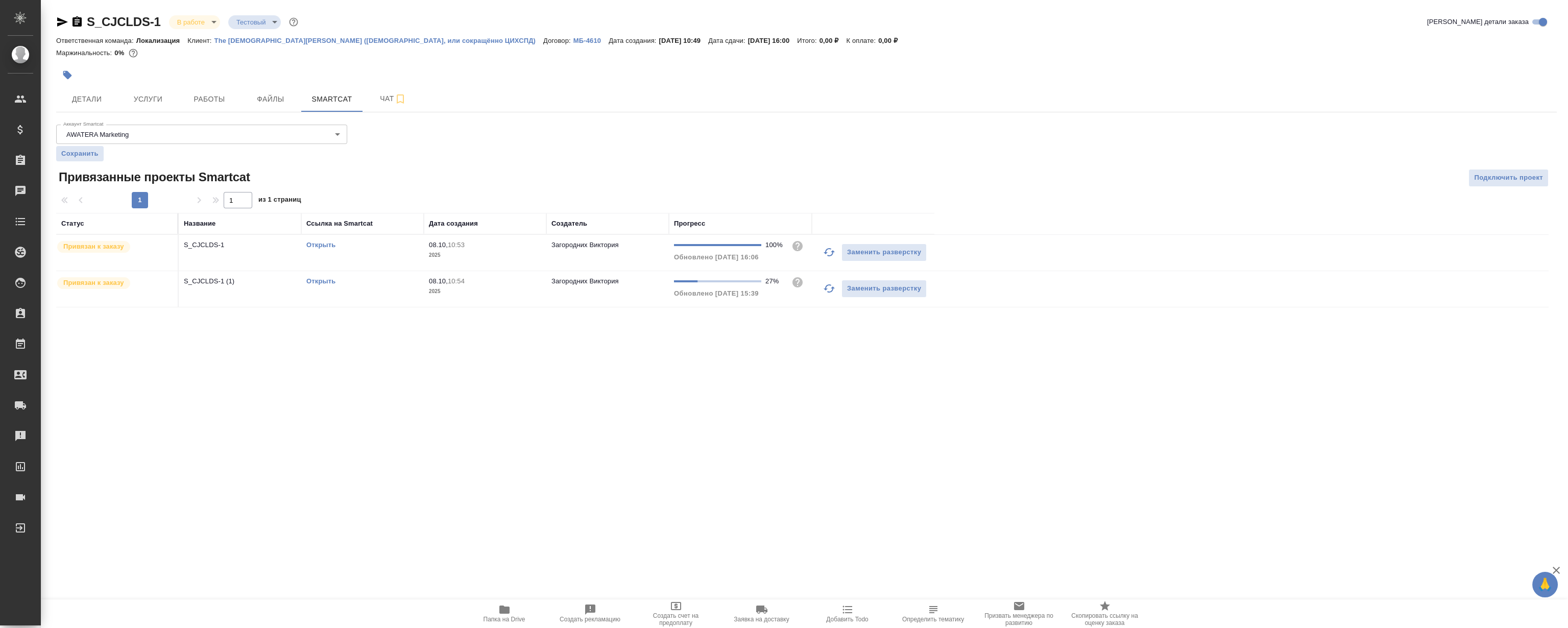
click at [323, 249] on div "Открыть" at bounding box center [362, 245] width 113 height 10
click at [321, 245] on link "Открыть" at bounding box center [321, 245] width 29 height 8
click at [255, 90] on button "Файлы" at bounding box center [270, 99] width 61 height 26
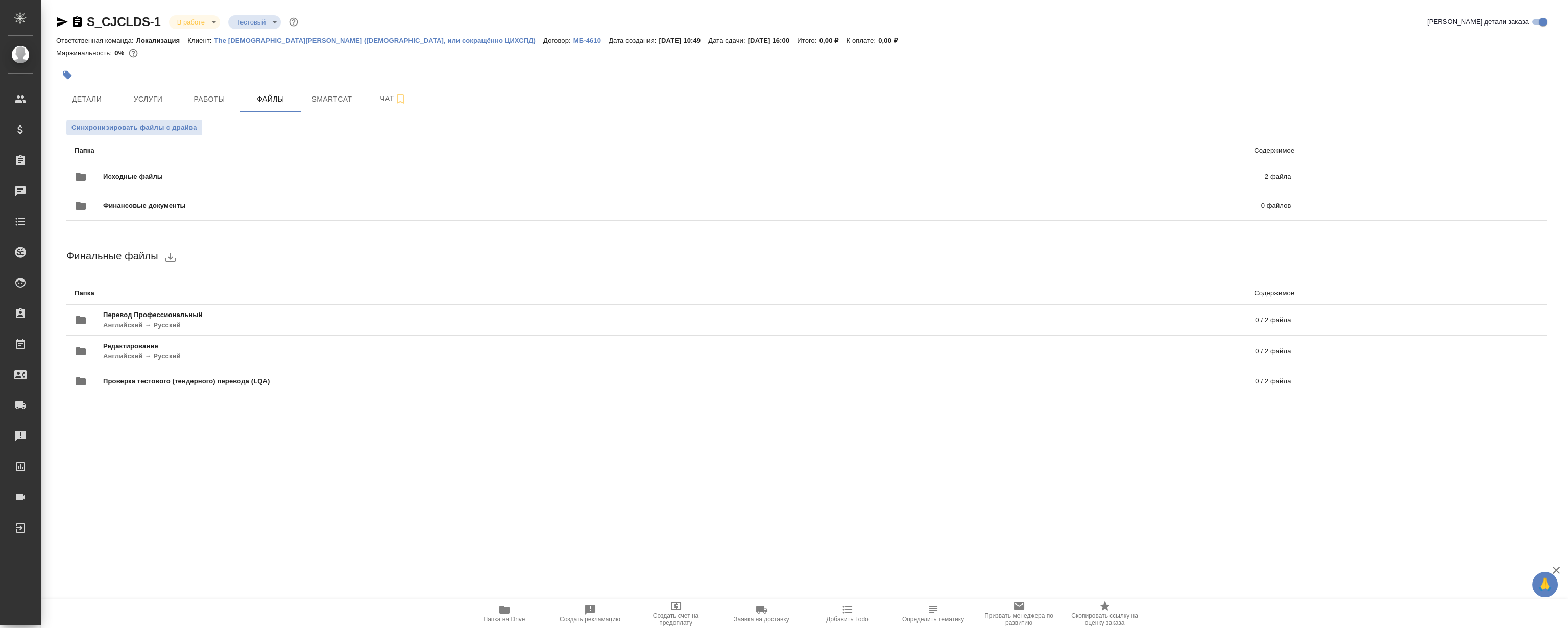
click at [503, 610] on icon "button" at bounding box center [504, 609] width 10 height 8
click at [328, 95] on span "Smartcat" at bounding box center [332, 99] width 49 height 13
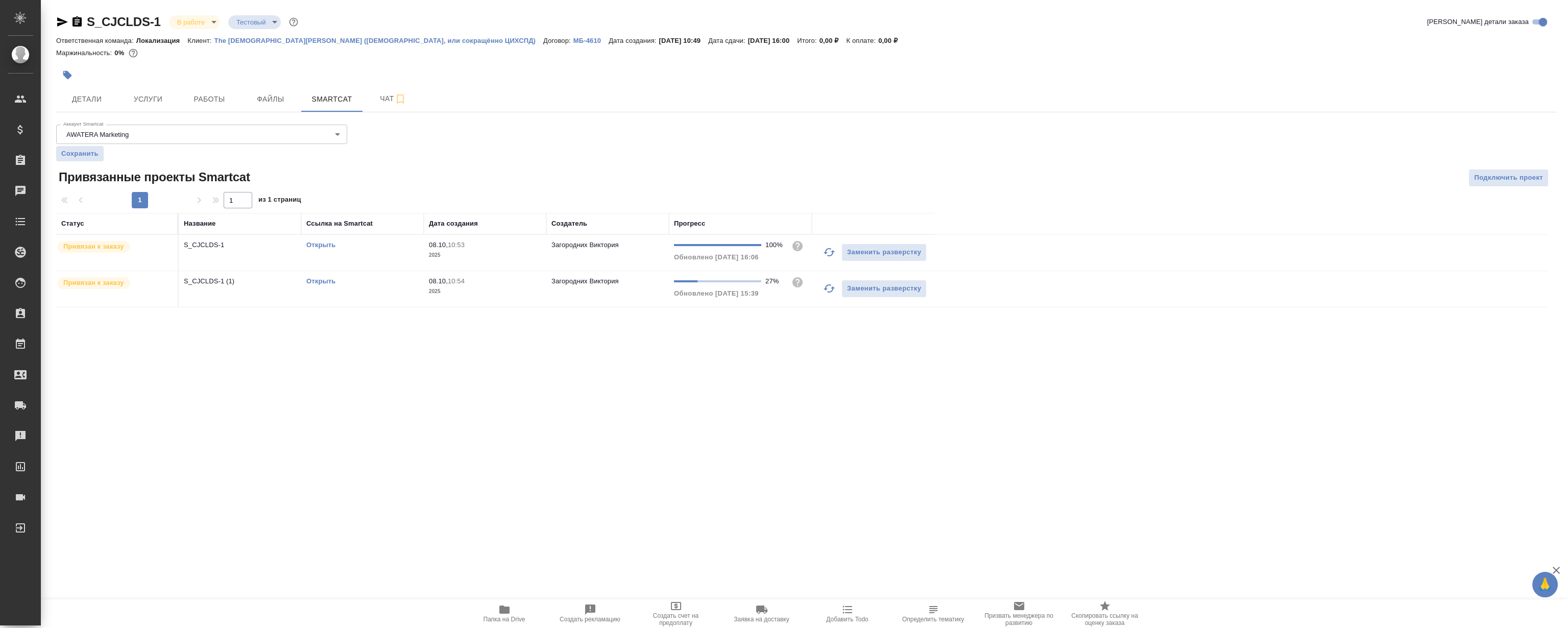
click at [315, 283] on link "Открыть" at bounding box center [321, 281] width 29 height 8
